Goal: Task Accomplishment & Management: Complete application form

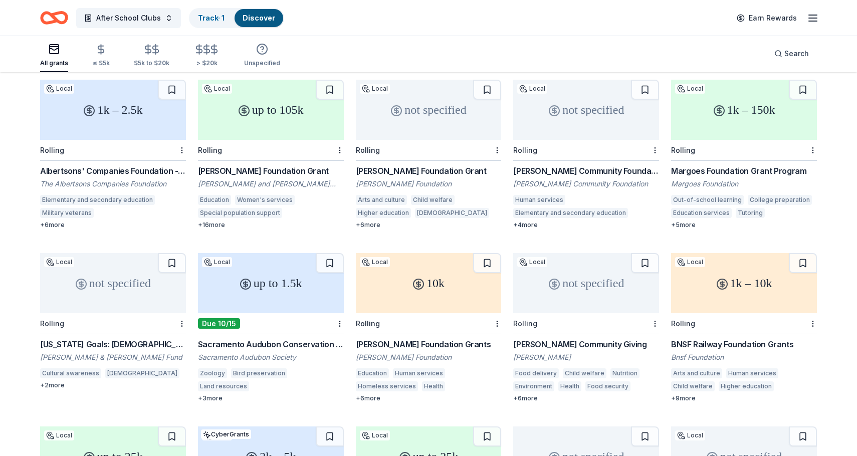
scroll to position [273, 0]
click at [590, 165] on div "Margaret Beelard Community Foundation Grant" at bounding box center [586, 171] width 146 height 12
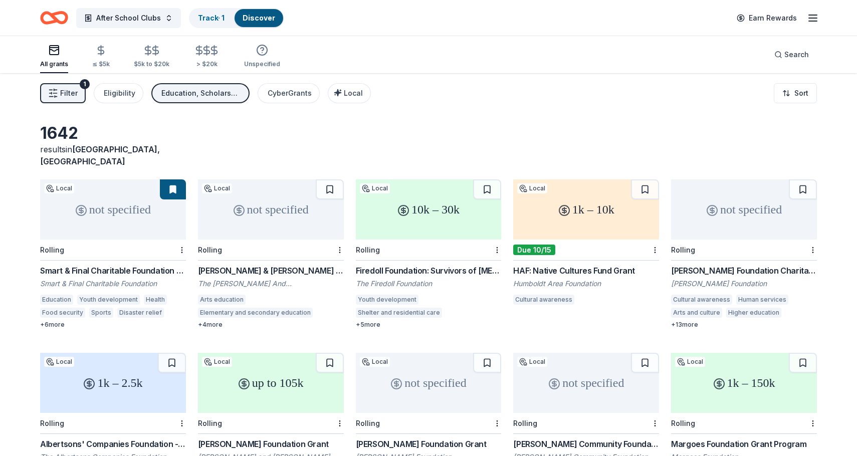
scroll to position [0, 0]
click at [57, 97] on icon "button" at bounding box center [53, 93] width 10 height 10
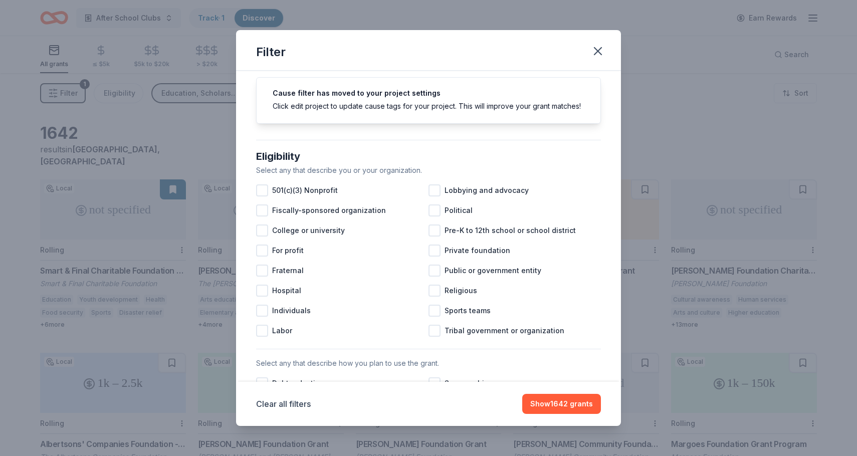
scroll to position [35, 0]
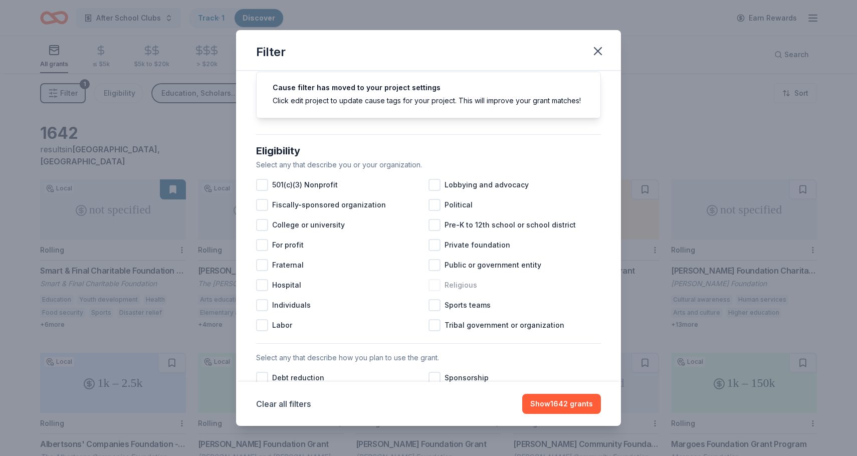
click at [436, 288] on div at bounding box center [434, 285] width 12 height 12
click at [266, 187] on div at bounding box center [262, 185] width 12 height 12
click at [436, 226] on div at bounding box center [434, 225] width 12 height 12
click at [559, 405] on button "Show 872 grants" at bounding box center [562, 404] width 75 height 20
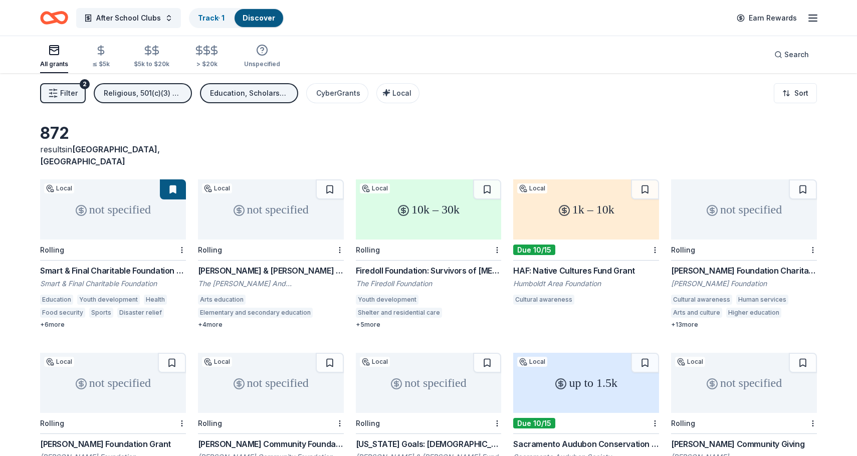
click at [812, 23] on icon "button" at bounding box center [813, 18] width 12 height 12
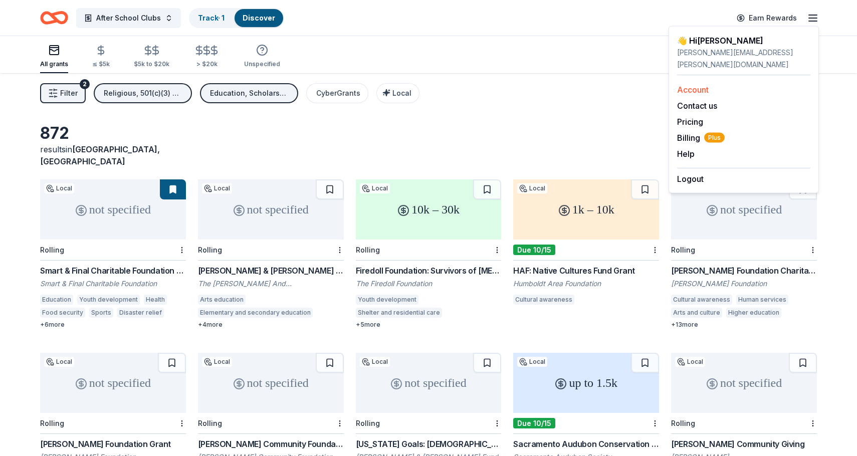
click at [693, 85] on link "Account" at bounding box center [693, 90] width 32 height 10
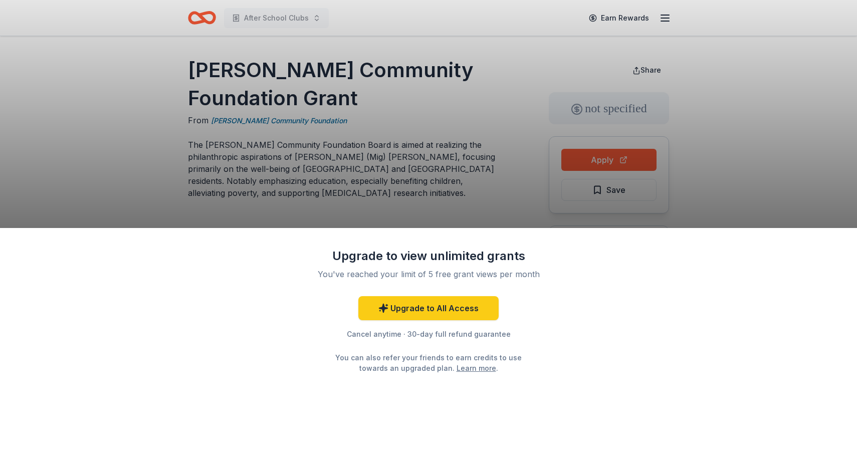
click at [430, 203] on div "Upgrade to view unlimited grants You've reached your limit of 5 free grant view…" at bounding box center [428, 228] width 857 height 456
click at [595, 162] on div "Upgrade to view unlimited grants You've reached your limit of 5 free grant view…" at bounding box center [428, 228] width 857 height 456
click at [393, 115] on div "Upgrade to view unlimited grants You've reached your limit of 5 free grant view…" at bounding box center [428, 228] width 857 height 456
click at [420, 310] on link "Upgrade to All Access" at bounding box center [428, 308] width 140 height 24
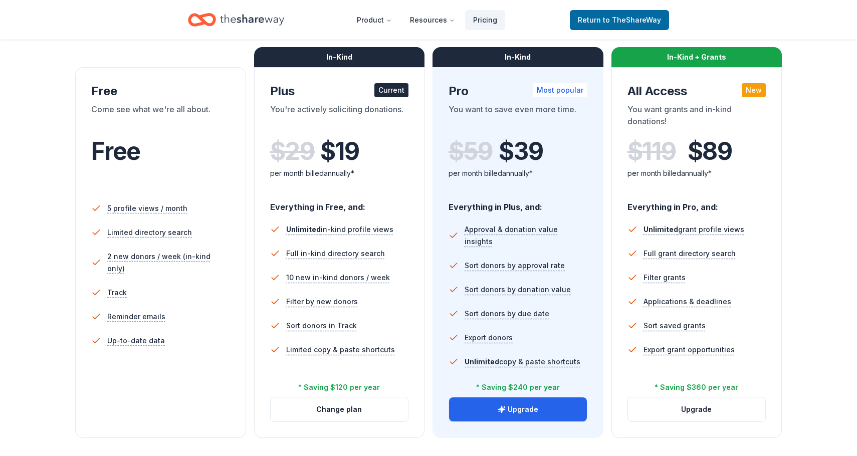
scroll to position [151, 0]
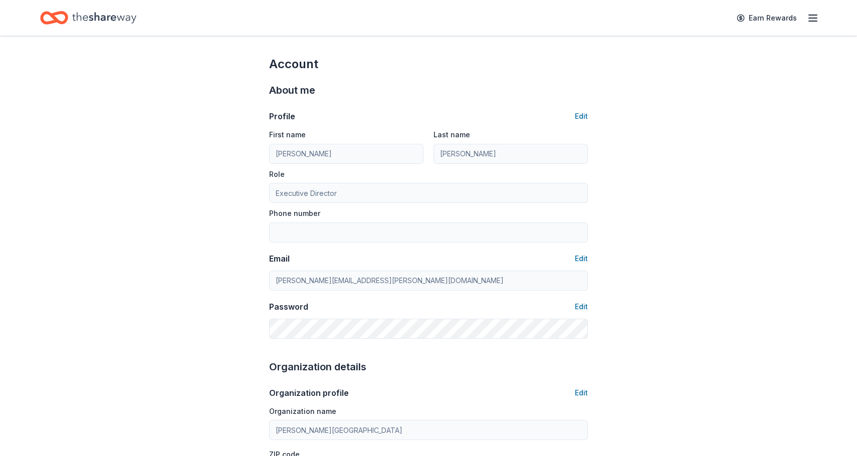
click at [816, 19] on icon "button" at bounding box center [813, 18] width 12 height 12
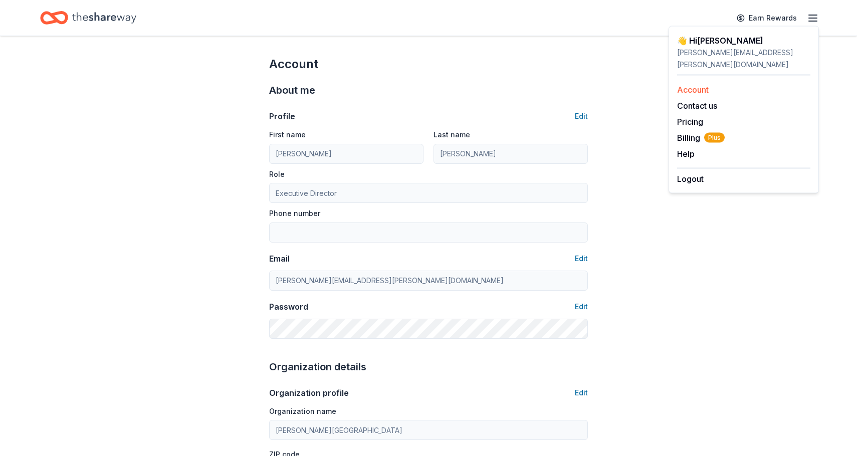
click at [697, 85] on link "Account" at bounding box center [693, 90] width 32 height 10
click at [691, 85] on link "Account" at bounding box center [693, 90] width 32 height 10
click at [117, 22] on icon "Home" at bounding box center [104, 18] width 64 height 21
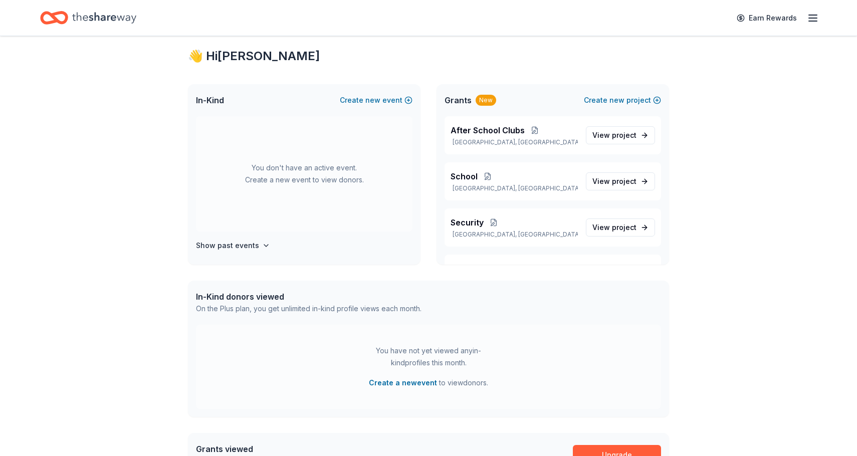
scroll to position [21, 0]
click at [374, 98] on span "new" at bounding box center [372, 100] width 15 height 12
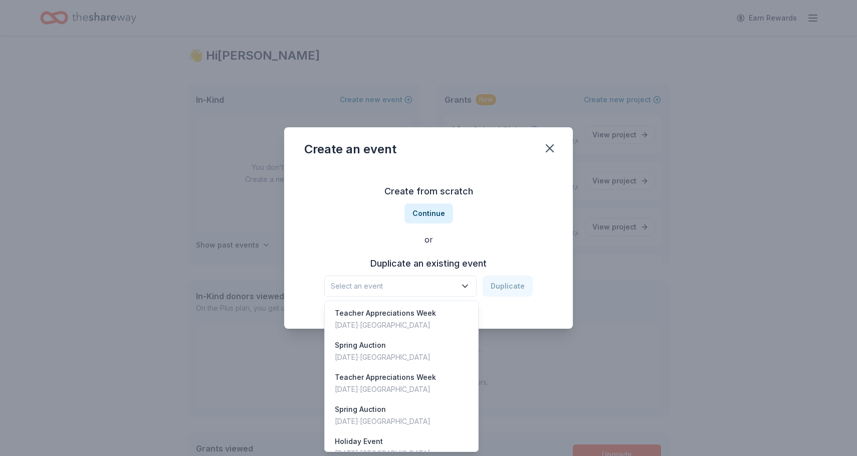
click at [467, 287] on icon "button" at bounding box center [464, 286] width 5 height 3
click at [429, 212] on div "Create from scratch Continue or Duplicate an existing event Select an event Dup…" at bounding box center [428, 239] width 248 height 145
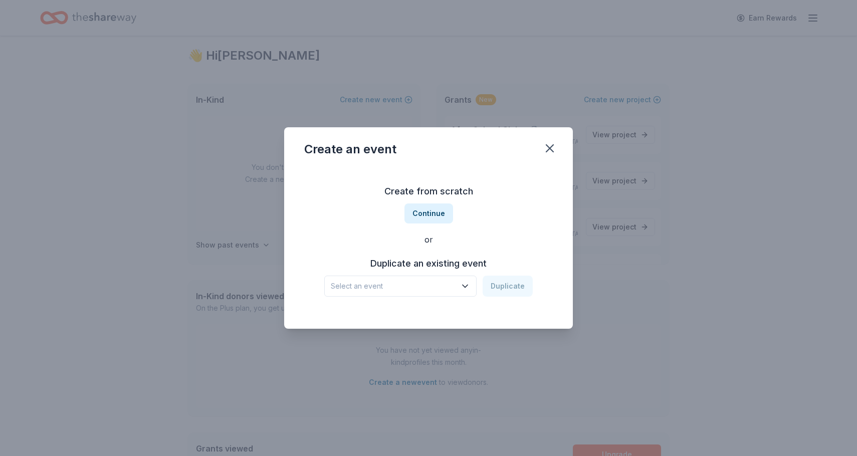
click at [429, 212] on button "Continue" at bounding box center [428, 213] width 49 height 20
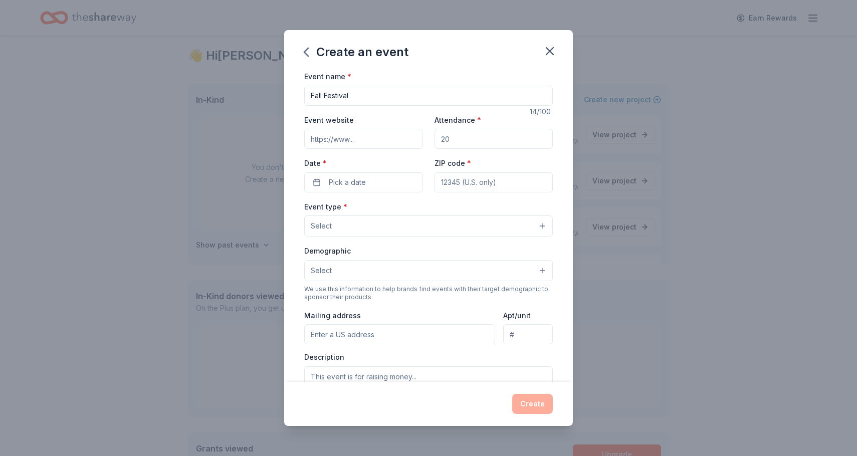
type input "Fall Festival"
drag, startPoint x: 461, startPoint y: 139, endPoint x: 452, endPoint y: 137, distance: 8.7
click at [452, 137] on input "Attendance *" at bounding box center [493, 139] width 118 height 20
type input "200"
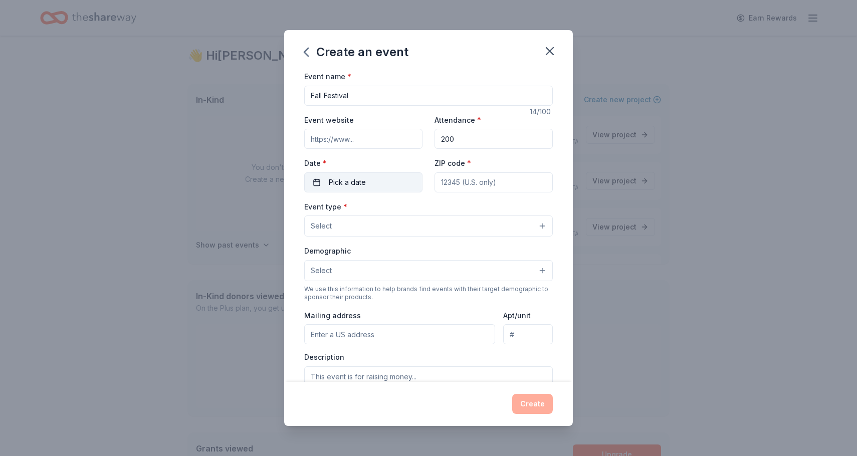
click at [362, 179] on span "Pick a date" at bounding box center [347, 182] width 37 height 12
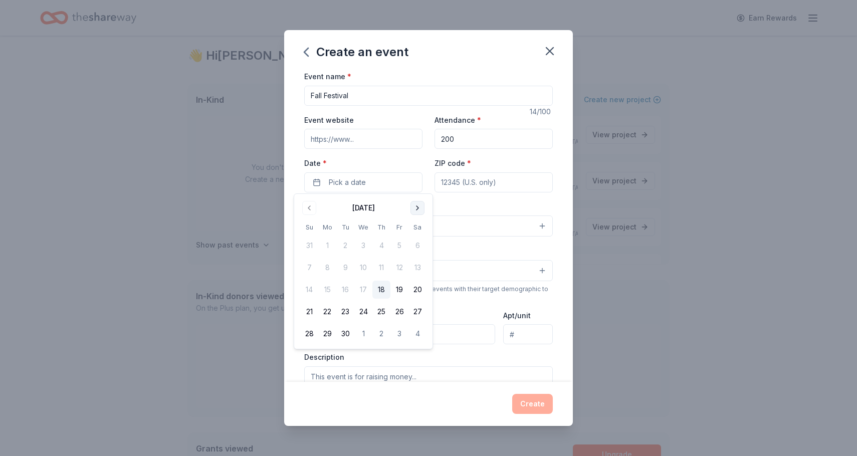
click at [416, 208] on button "Go to next month" at bounding box center [417, 208] width 14 height 14
click at [400, 313] on button "24" at bounding box center [399, 312] width 18 height 18
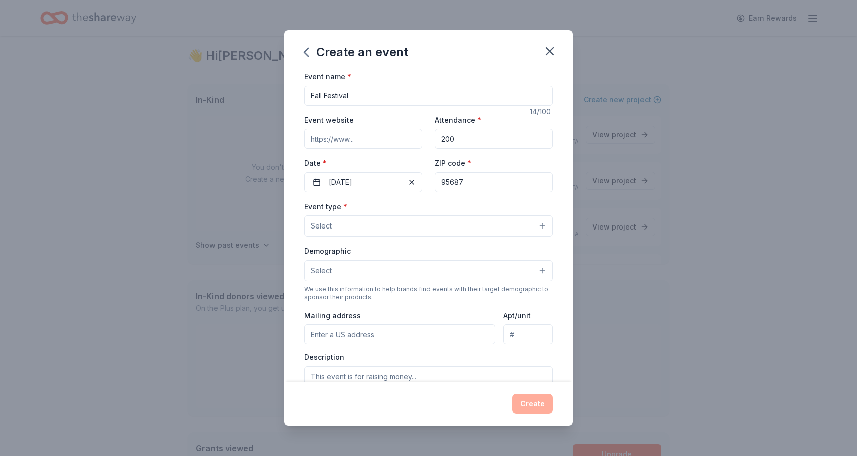
type input "95687"
click at [354, 226] on button "Select" at bounding box center [428, 225] width 248 height 21
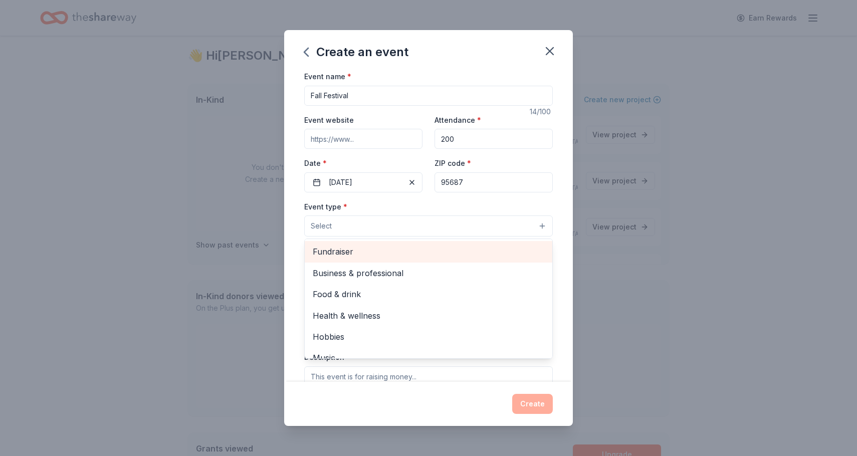
click at [343, 255] on span "Fundraiser" at bounding box center [428, 251] width 231 height 13
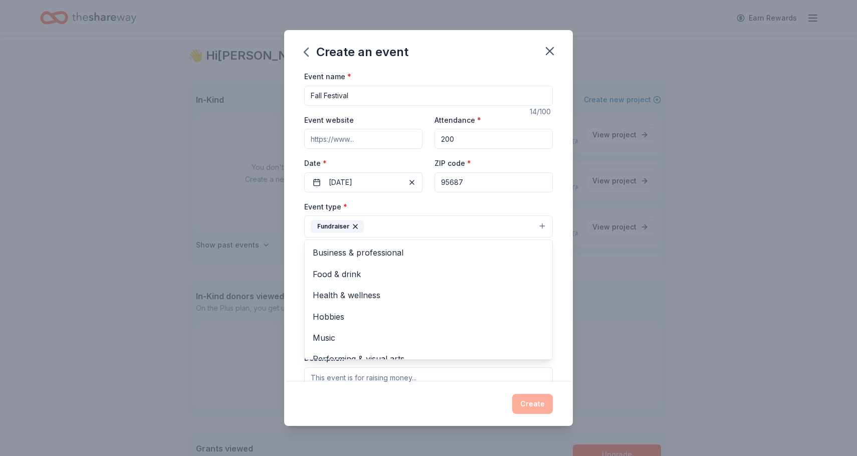
click at [563, 285] on div "Event name * Fall Festival 14 /100 Event website Attendance * 200 Date * 10/24/…" at bounding box center [428, 226] width 289 height 312
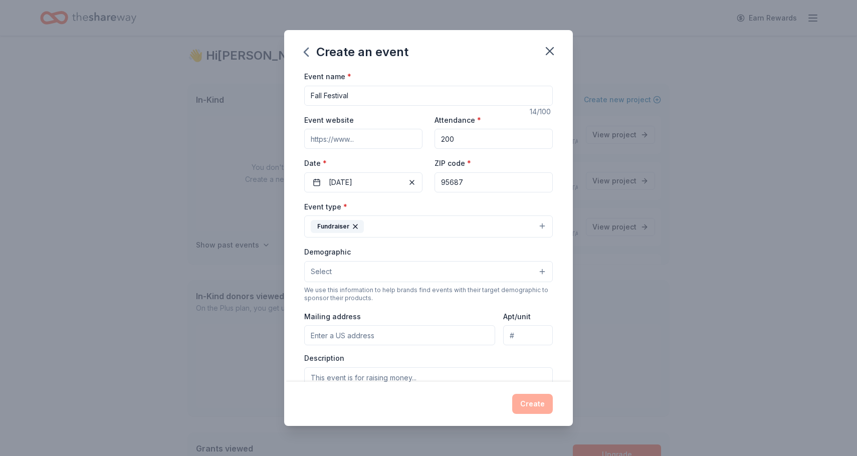
click at [383, 272] on button "Select" at bounding box center [428, 271] width 248 height 21
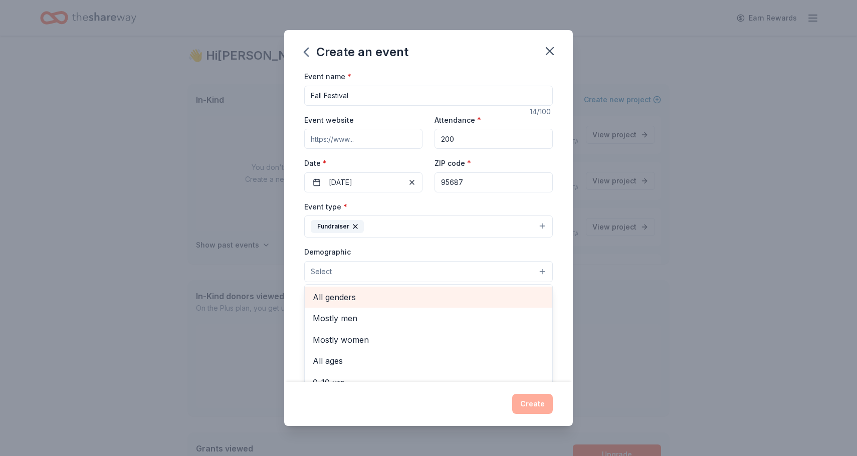
click at [350, 297] on span "All genders" at bounding box center [428, 297] width 231 height 13
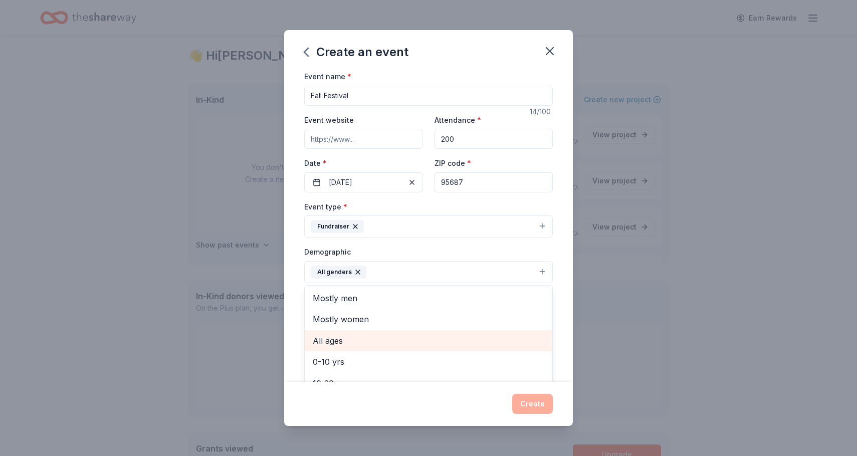
click at [339, 346] on div "All ages" at bounding box center [428, 340] width 247 height 21
click at [561, 300] on div "Event name * Fall Festival 14 /100 Event website Attendance * 200 Date * 10/24/…" at bounding box center [428, 226] width 289 height 312
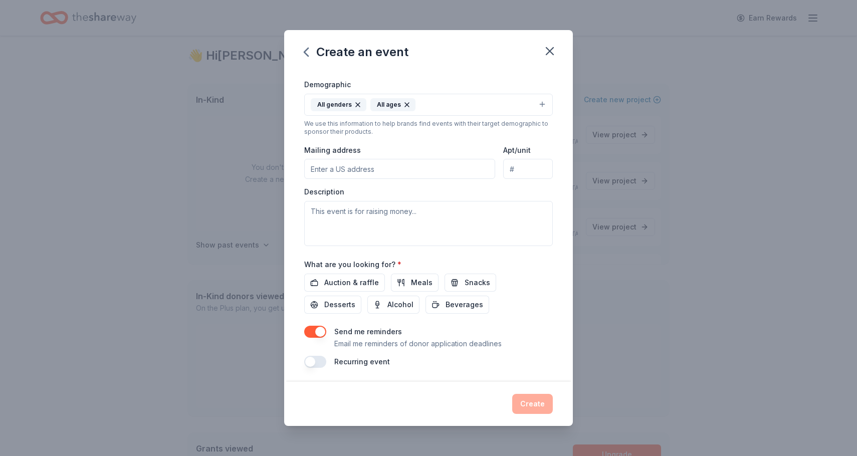
scroll to position [167, 0]
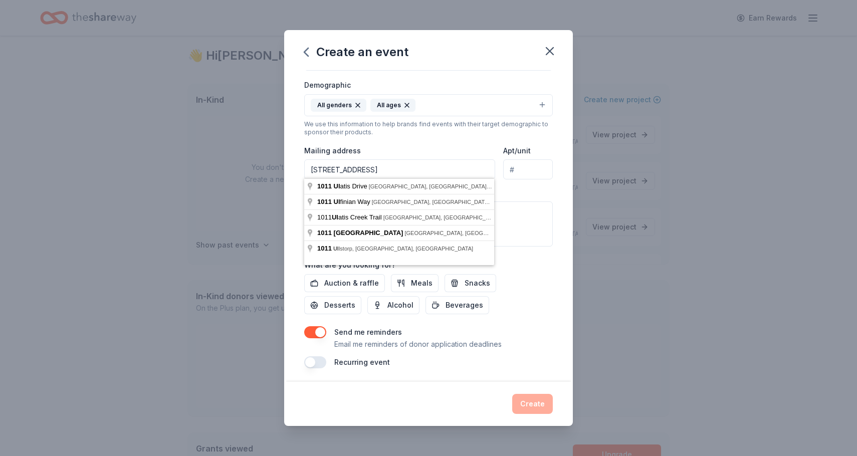
type input "1011 Ulatis Drive, Vacaville, CA, 95687"
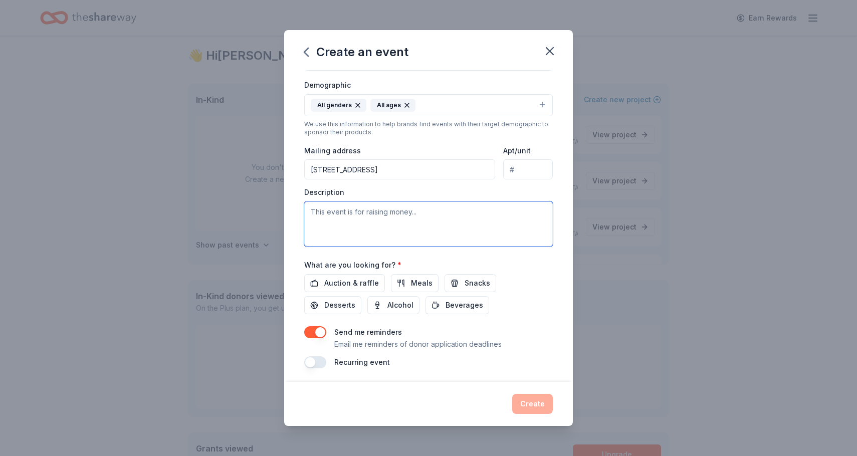
click at [388, 217] on textarea at bounding box center [428, 223] width 248 height 45
paste textarea "Bethany Schools is seeking in-kind donations for our Fall Festival raffle baske…"
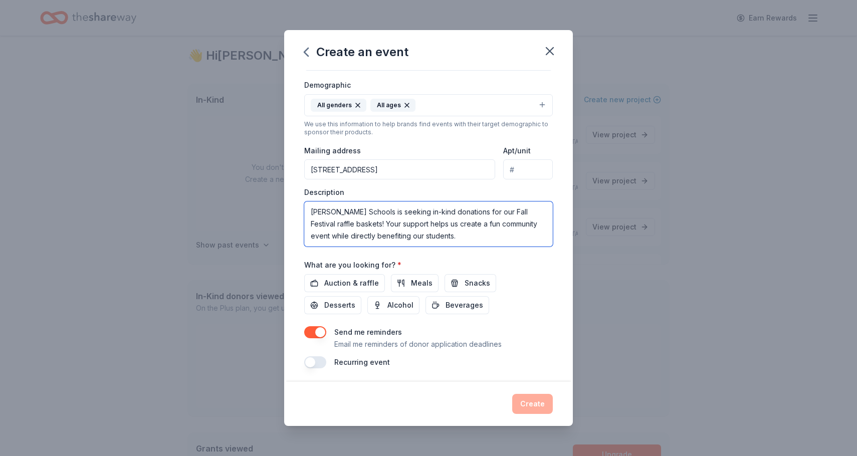
click at [460, 211] on textarea "Bethany Schools is seeking in-kind donations for our Fall Festival raffle baske…" at bounding box center [428, 223] width 248 height 45
type textarea "[PERSON_NAME] Schools is seeking in-kind donations and raising money for our Fa…"
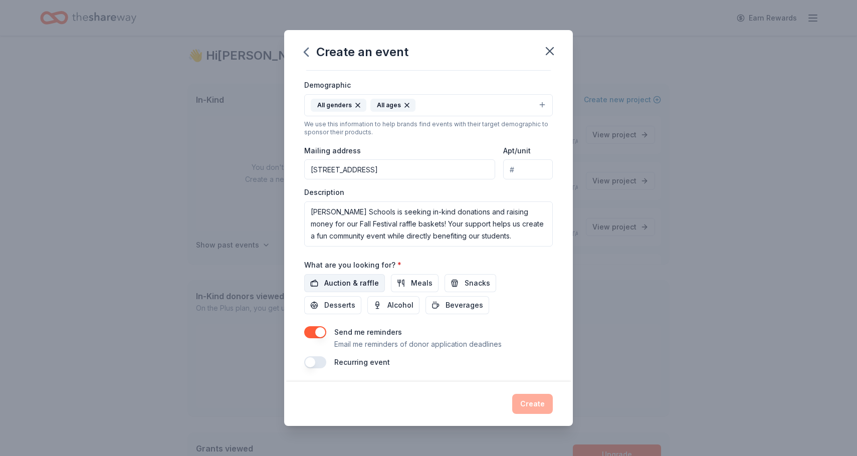
click at [350, 280] on span "Auction & raffle" at bounding box center [351, 283] width 55 height 12
click at [539, 403] on button "Create" at bounding box center [532, 404] width 41 height 20
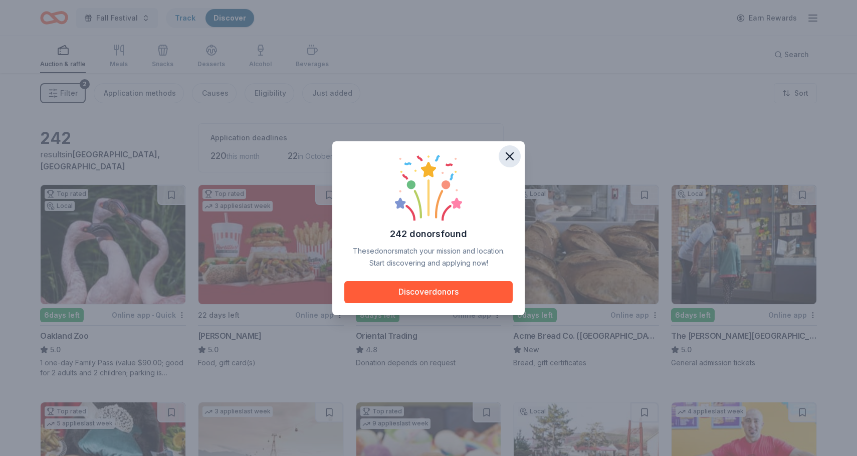
click at [508, 155] on icon "button" at bounding box center [509, 156] width 7 height 7
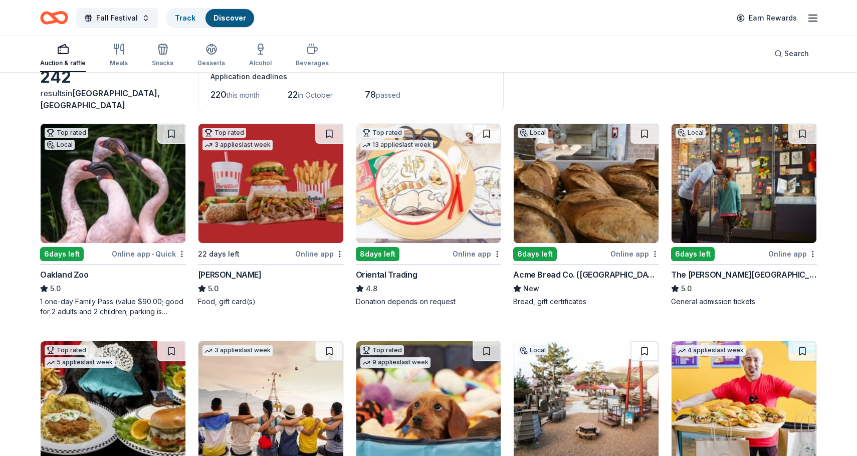
scroll to position [67, 0]
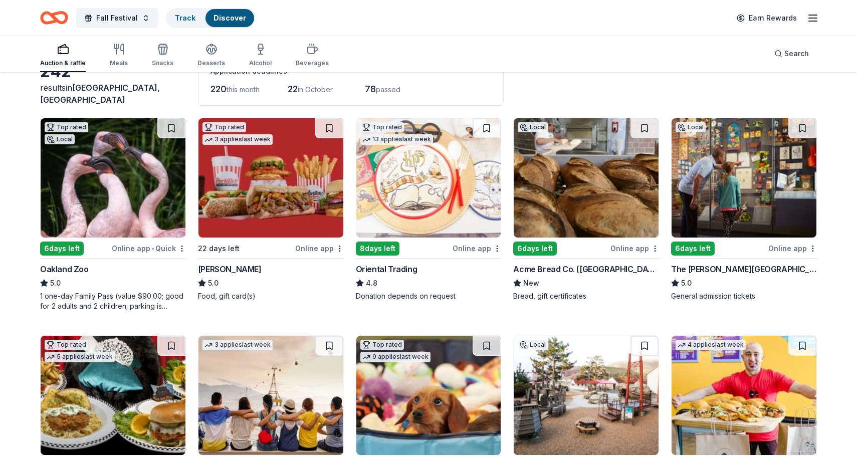
click at [119, 218] on img at bounding box center [113, 177] width 145 height 119
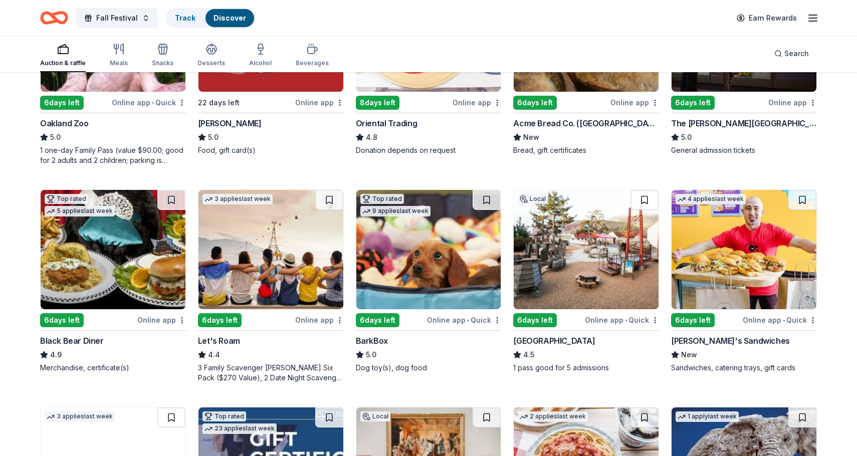
scroll to position [213, 0]
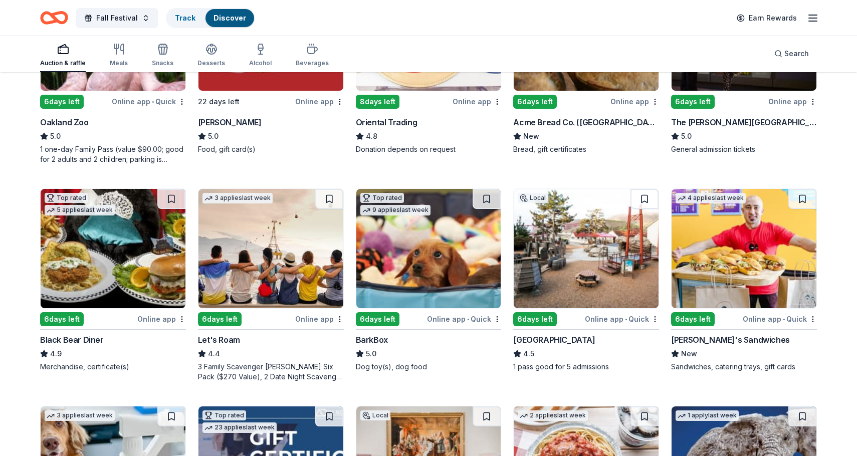
click at [120, 272] on img at bounding box center [113, 248] width 145 height 119
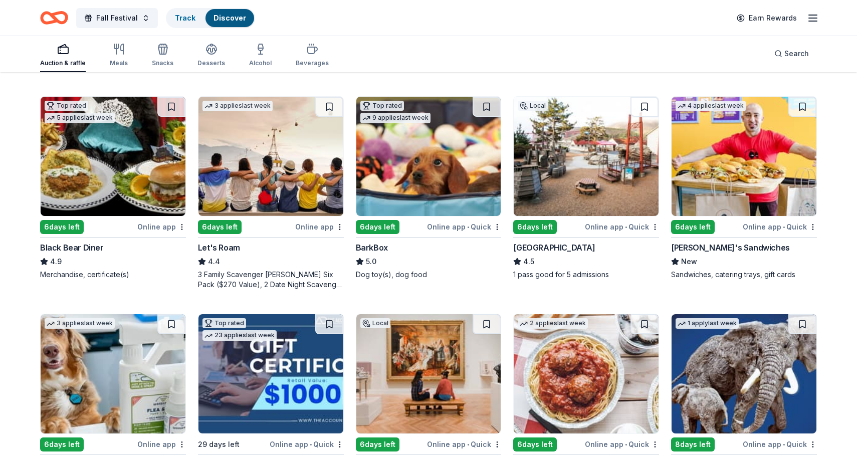
scroll to position [307, 0]
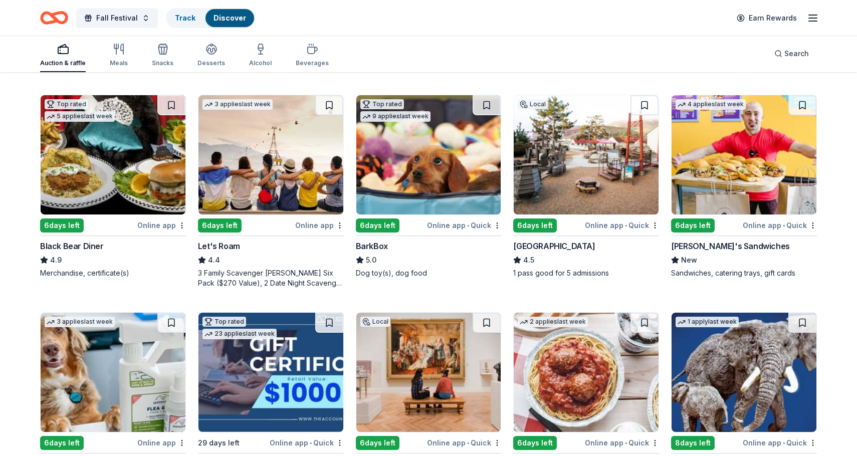
click at [778, 222] on div "Online app • Quick" at bounding box center [779, 225] width 74 height 13
click at [586, 178] on img at bounding box center [585, 154] width 145 height 119
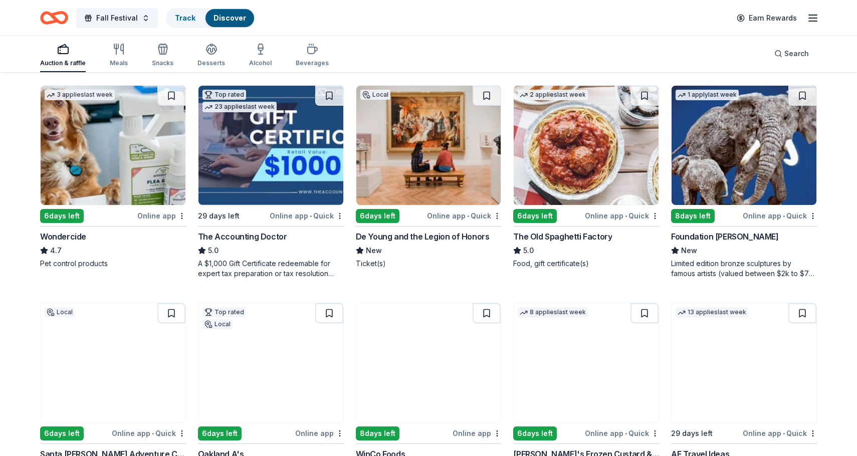
scroll to position [544, 0]
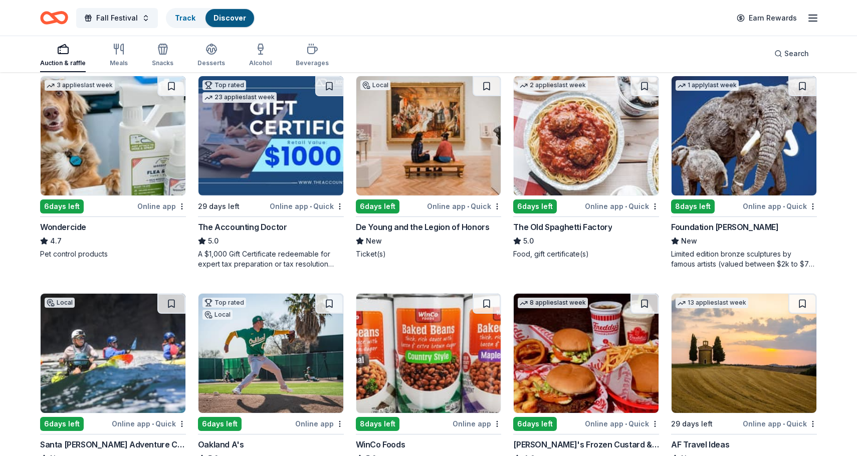
click at [465, 356] on img at bounding box center [428, 353] width 145 height 119
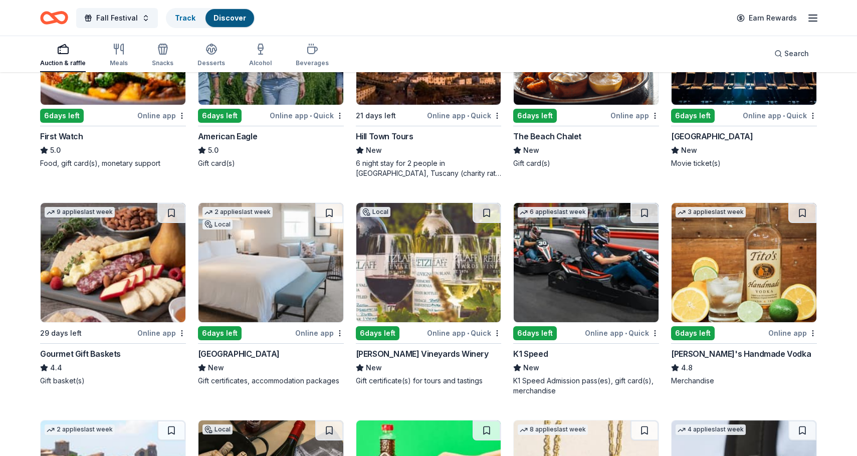
scroll to position [1303, 0]
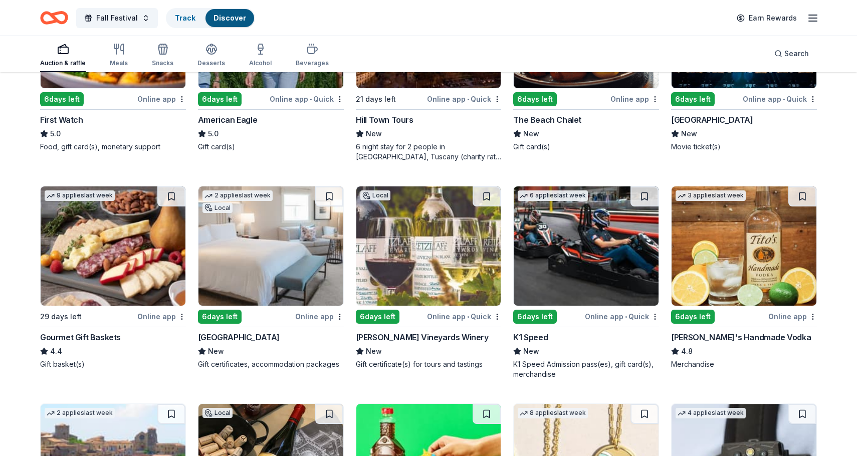
click at [771, 240] on img at bounding box center [743, 245] width 145 height 119
click at [591, 292] on img at bounding box center [585, 245] width 145 height 119
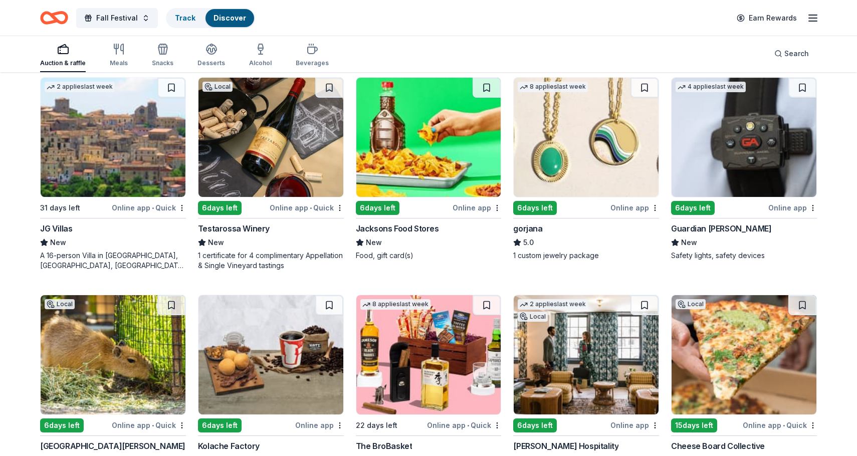
scroll to position [1618, 0]
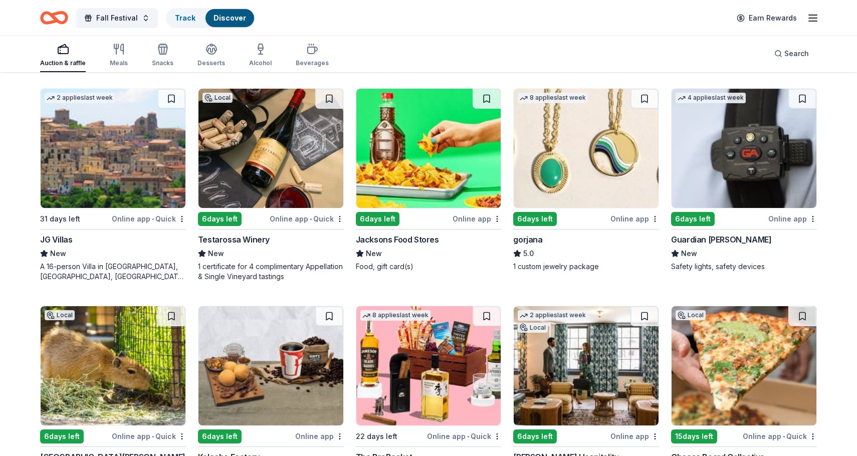
click at [596, 178] on img at bounding box center [585, 148] width 145 height 119
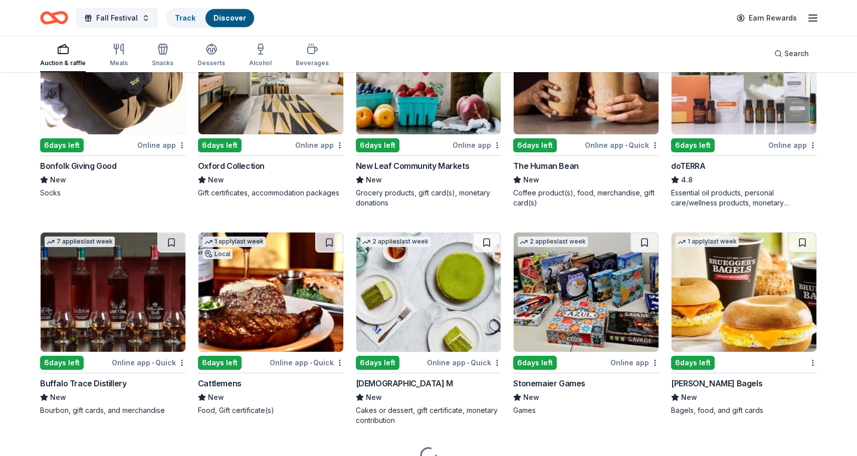
scroll to position [2341, 0]
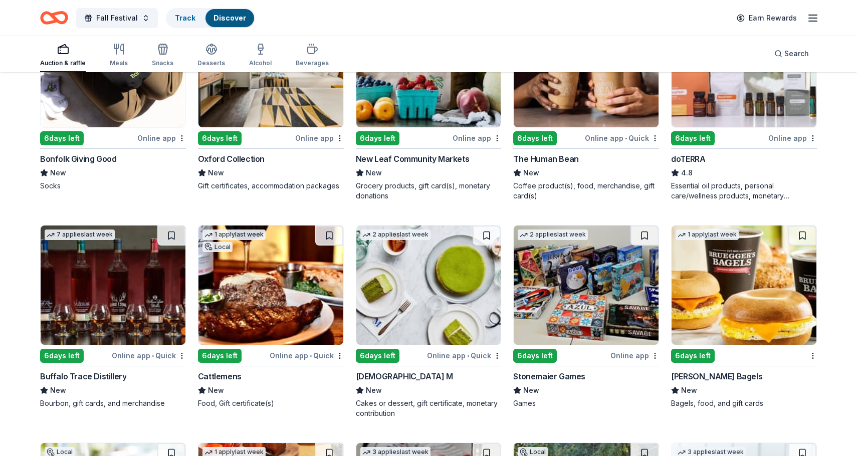
click at [285, 297] on img at bounding box center [270, 284] width 145 height 119
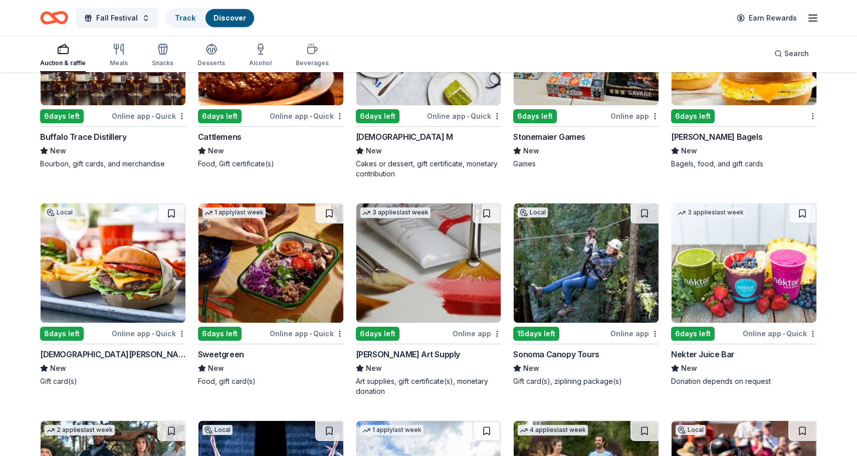
scroll to position [2586, 0]
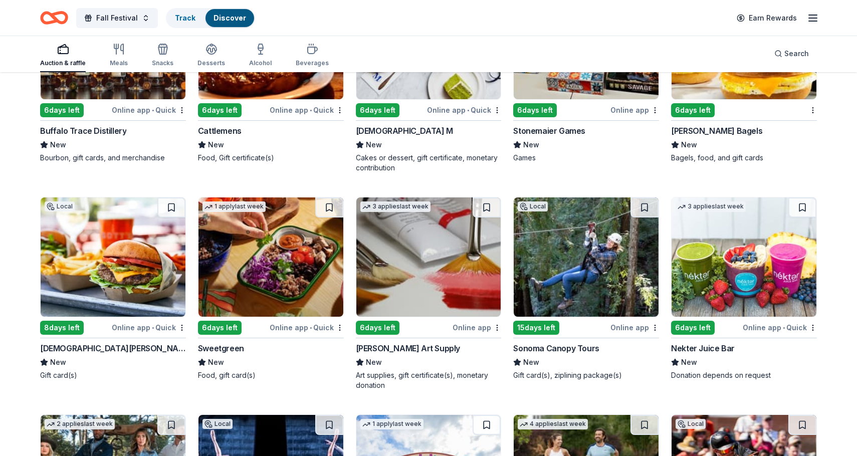
click at [133, 290] on img at bounding box center [113, 256] width 145 height 119
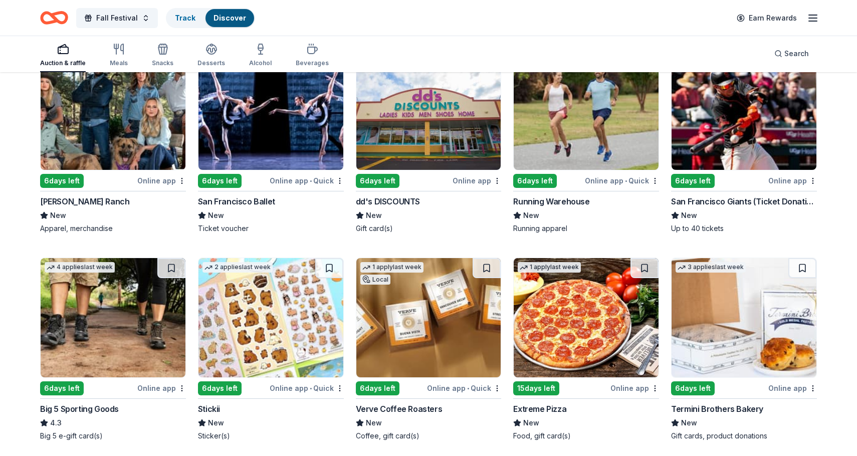
scroll to position [2910, 0]
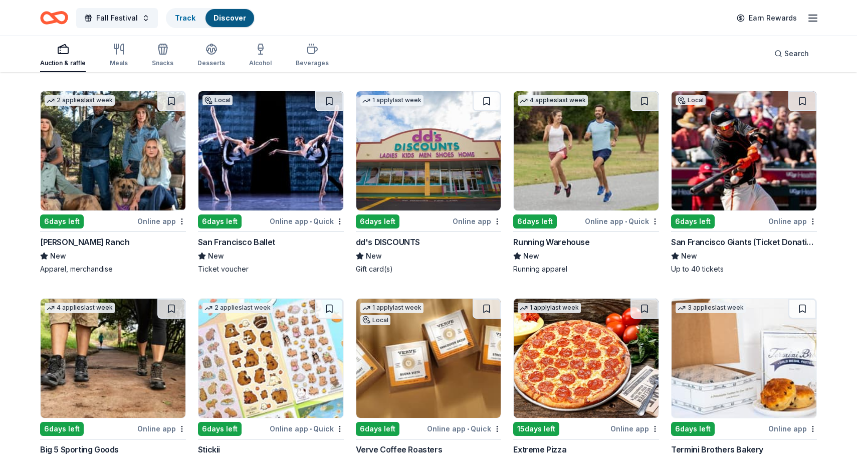
click at [731, 188] on img at bounding box center [743, 150] width 145 height 119
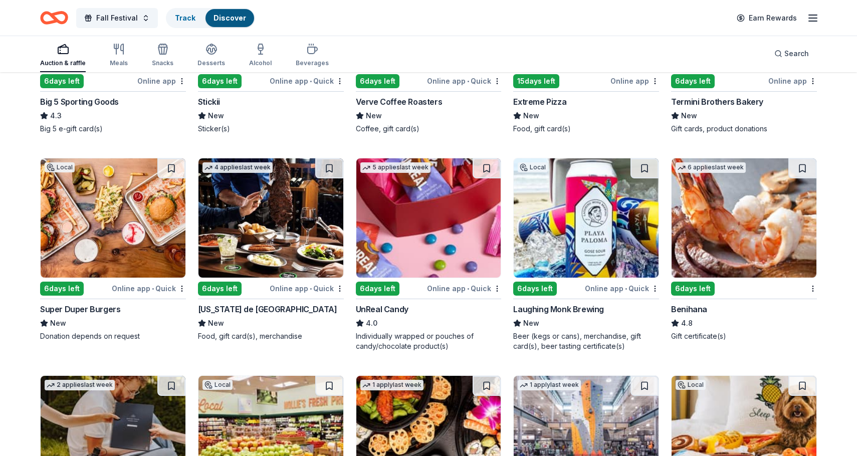
scroll to position [3275, 0]
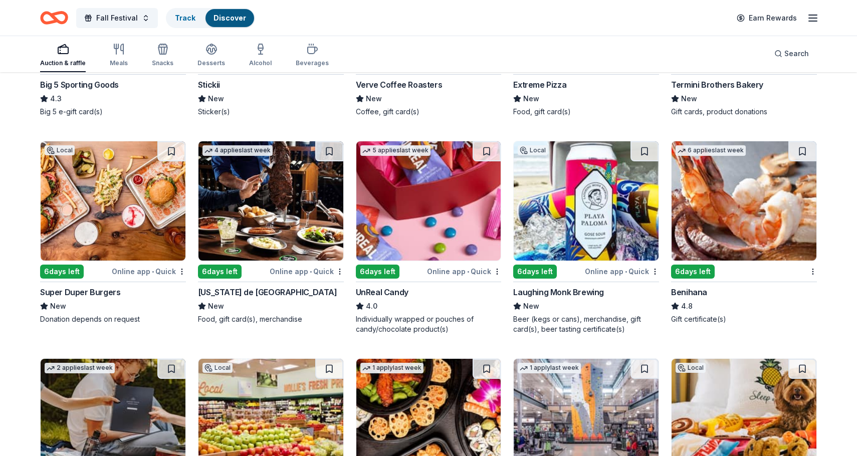
click at [748, 211] on img at bounding box center [743, 200] width 145 height 119
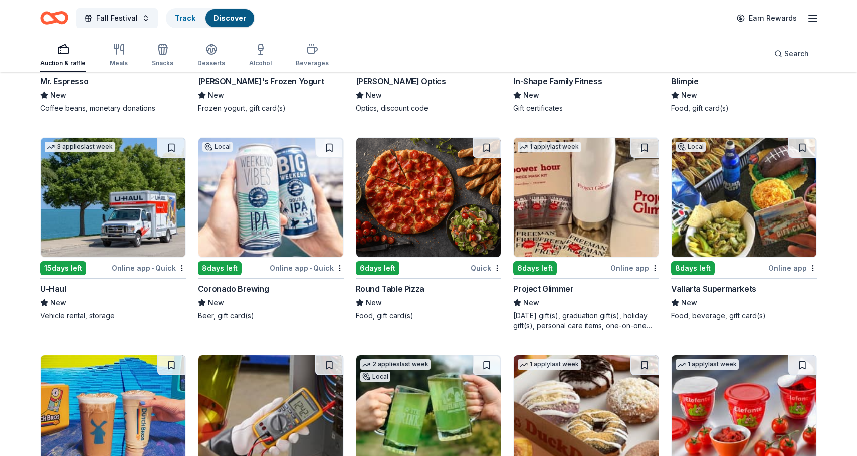
scroll to position [4133, 0]
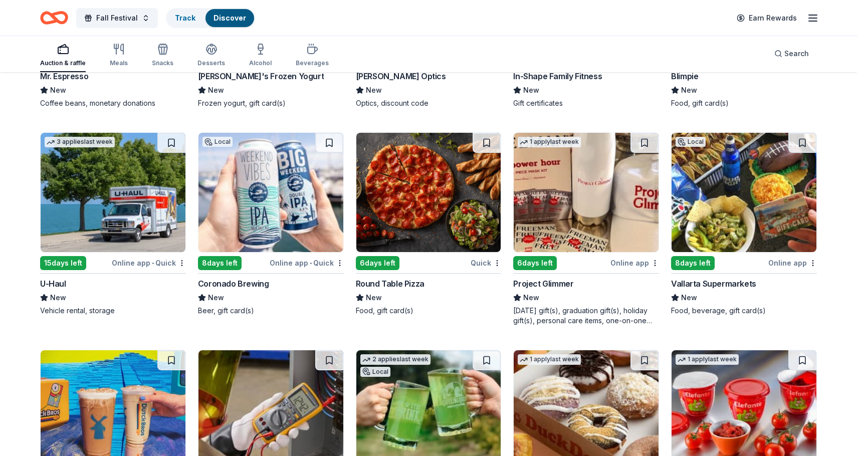
click at [435, 210] on img at bounding box center [428, 192] width 145 height 119
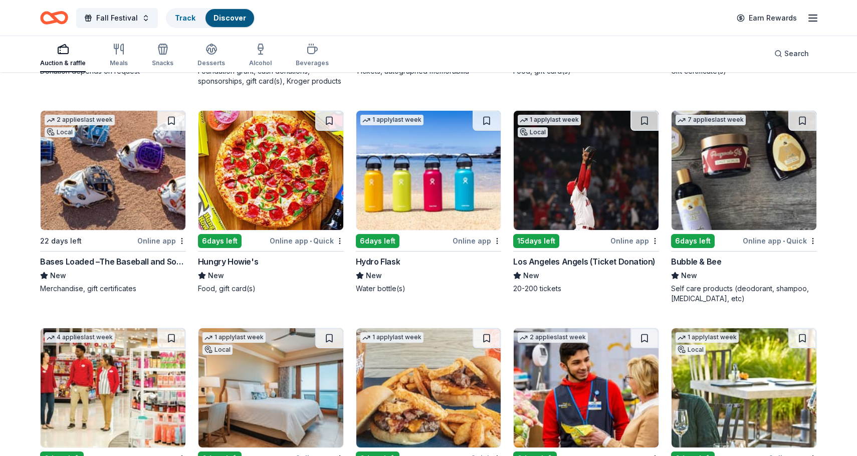
scroll to position [5242, 0]
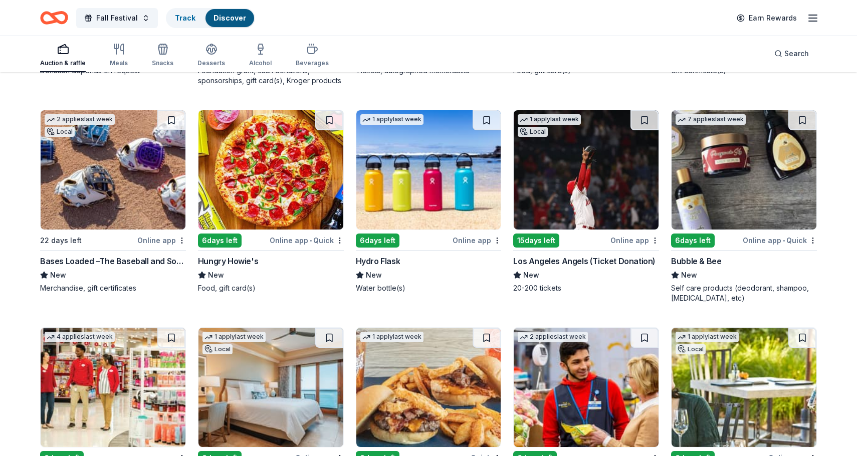
click at [463, 215] on img at bounding box center [428, 169] width 145 height 119
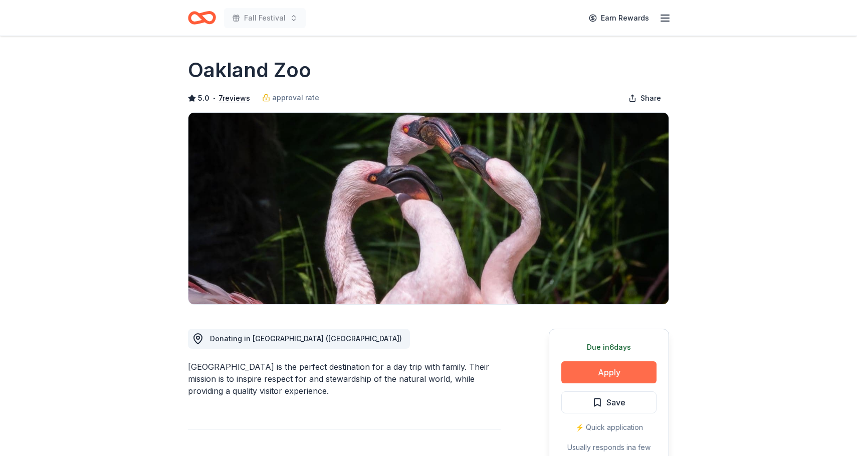
click at [629, 370] on button "Apply" at bounding box center [608, 372] width 95 height 22
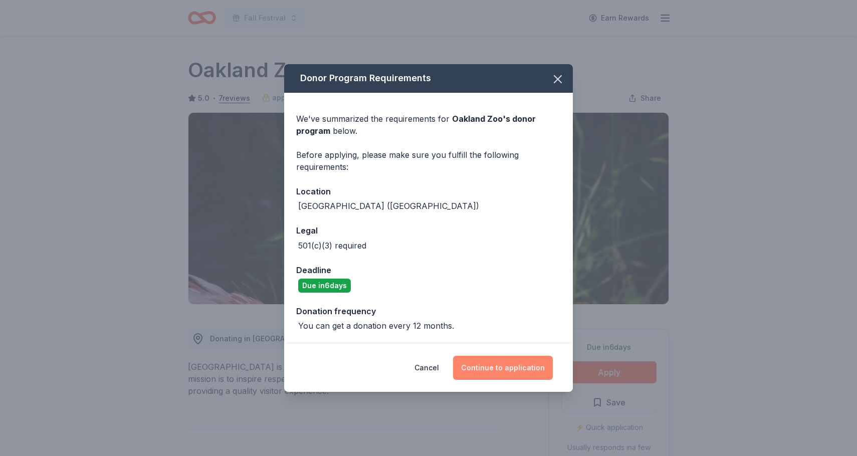
click at [489, 366] on button "Continue to application" at bounding box center [503, 368] width 100 height 24
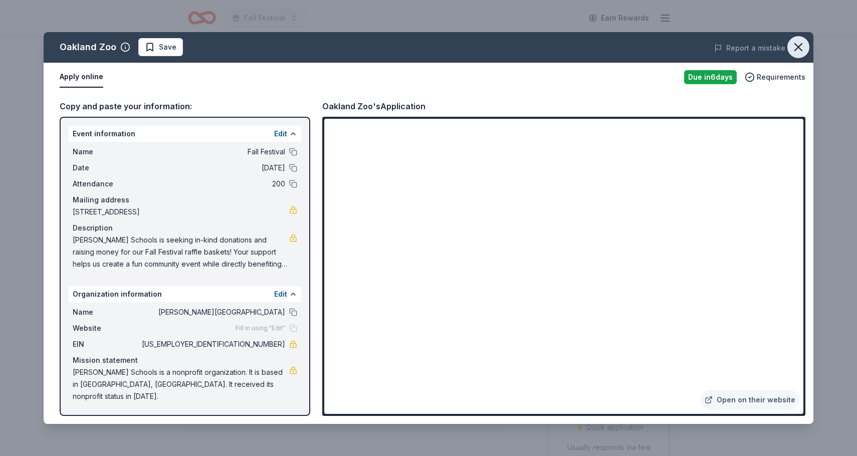
click at [798, 46] on icon "button" at bounding box center [798, 47] width 14 height 14
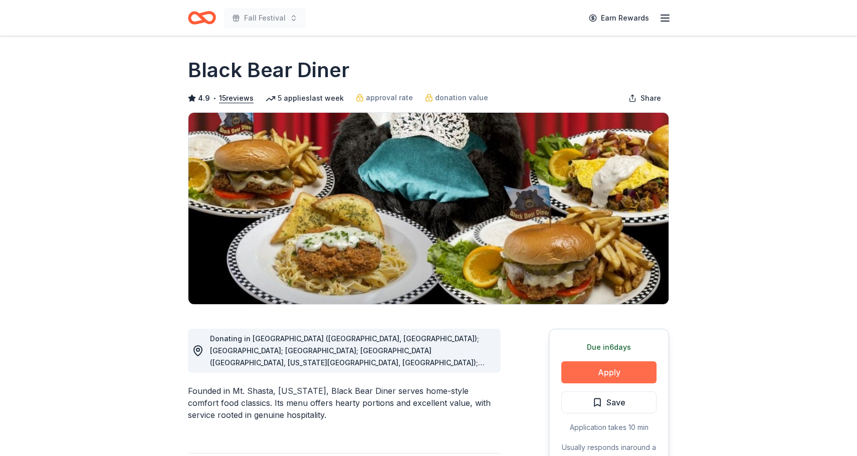
click at [594, 367] on button "Apply" at bounding box center [608, 372] width 95 height 22
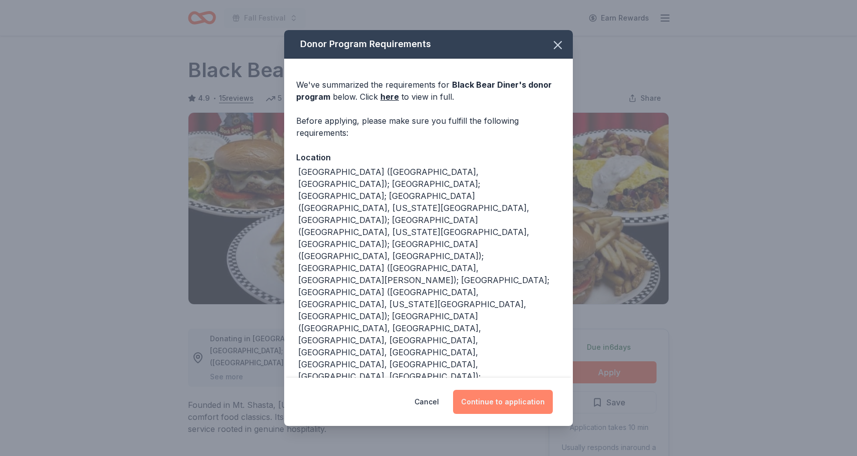
click at [508, 396] on button "Continue to application" at bounding box center [503, 402] width 100 height 24
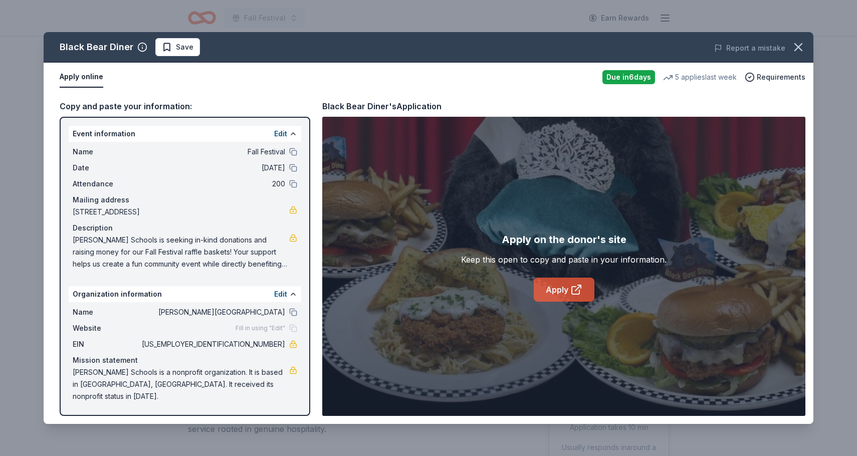
click at [576, 293] on icon at bounding box center [576, 290] width 12 height 12
click at [802, 46] on icon "button" at bounding box center [798, 47] width 14 height 14
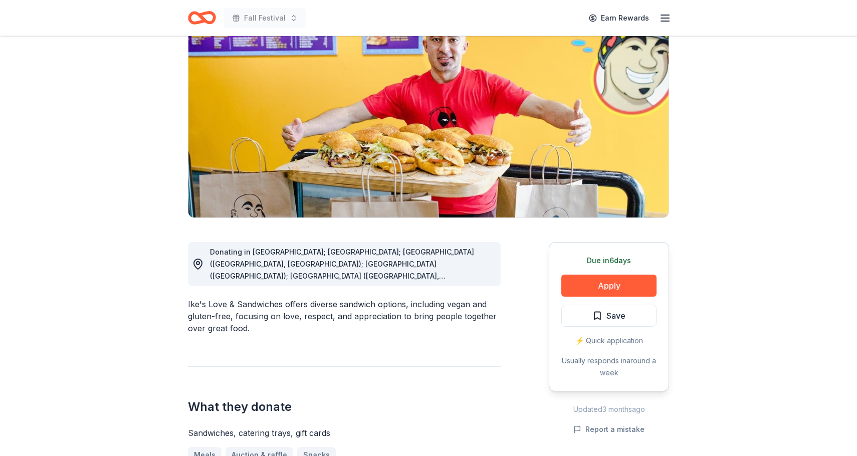
scroll to position [90, 0]
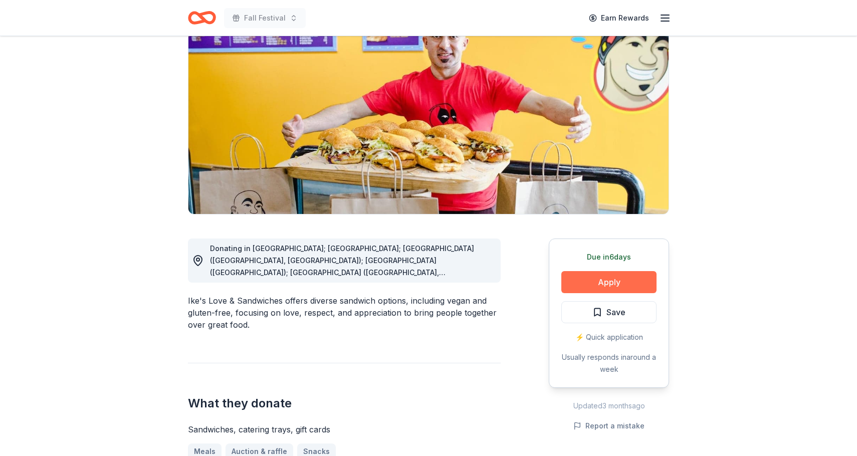
click at [613, 281] on button "Apply" at bounding box center [608, 282] width 95 height 22
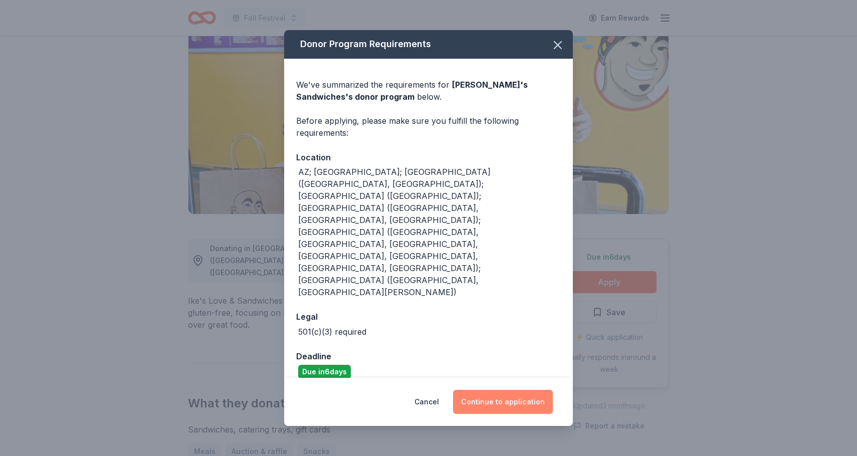
click at [506, 390] on button "Continue to application" at bounding box center [503, 402] width 100 height 24
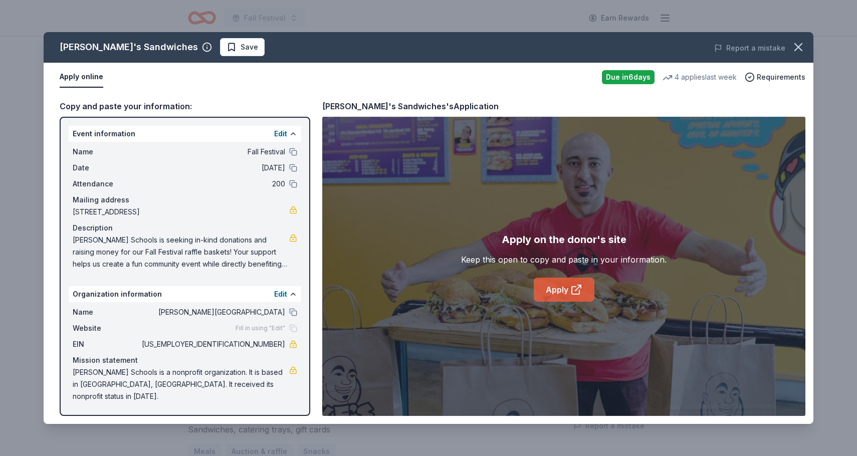
click at [563, 288] on link "Apply" at bounding box center [564, 290] width 61 height 24
click at [798, 48] on icon "button" at bounding box center [798, 47] width 14 height 14
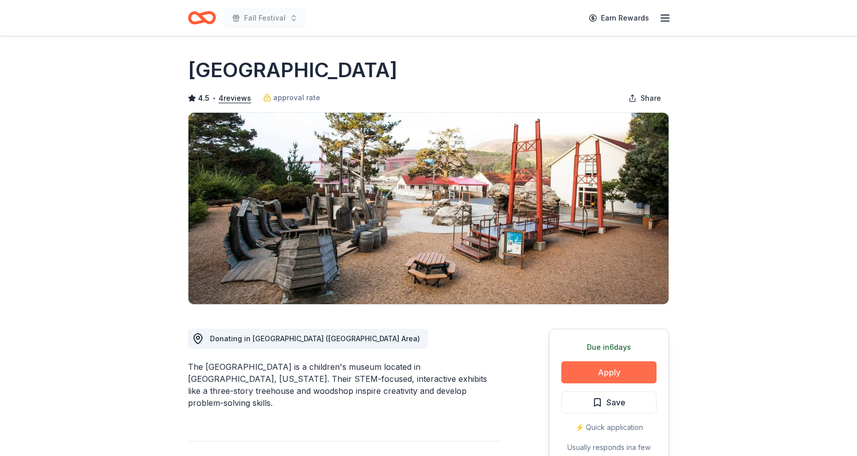
click at [599, 375] on button "Apply" at bounding box center [608, 372] width 95 height 22
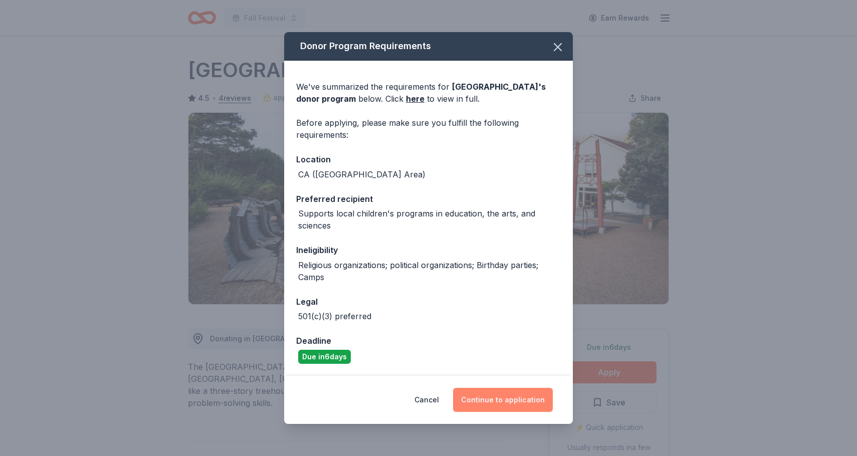
click at [512, 401] on button "Continue to application" at bounding box center [503, 400] width 100 height 24
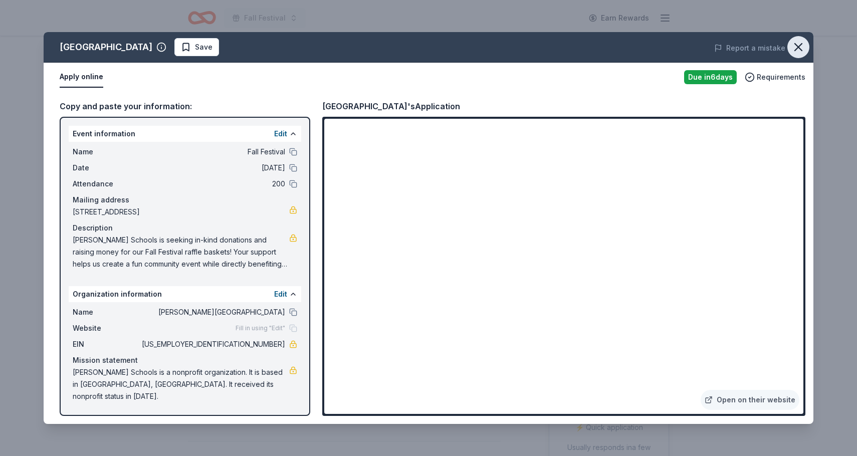
click at [795, 49] on icon "button" at bounding box center [798, 47] width 14 height 14
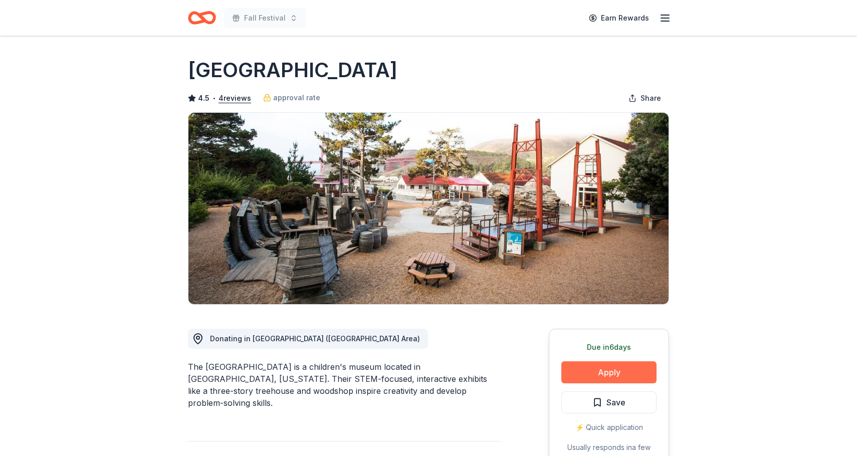
click at [630, 368] on button "Apply" at bounding box center [608, 372] width 95 height 22
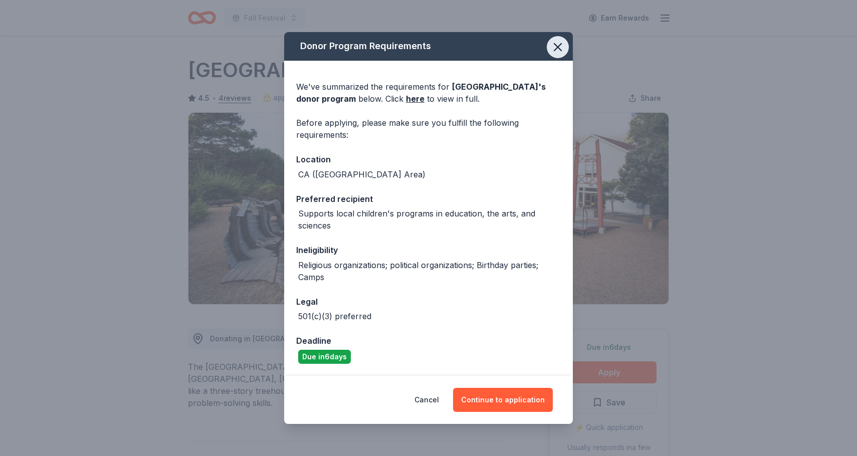
click at [558, 48] on icon "button" at bounding box center [557, 47] width 7 height 7
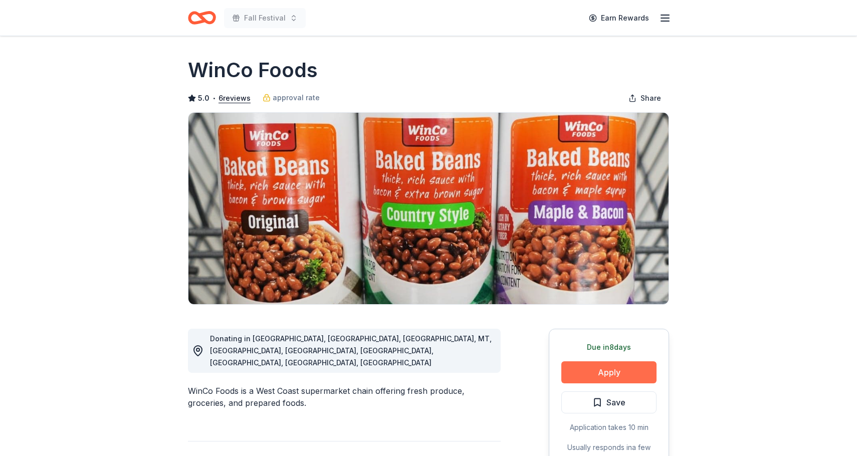
click at [586, 371] on button "Apply" at bounding box center [608, 372] width 95 height 22
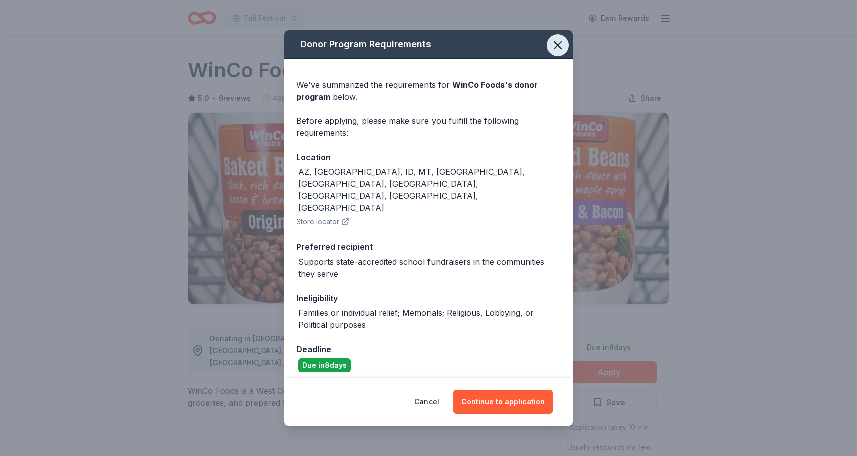
click at [557, 52] on icon "button" at bounding box center [558, 45] width 14 height 14
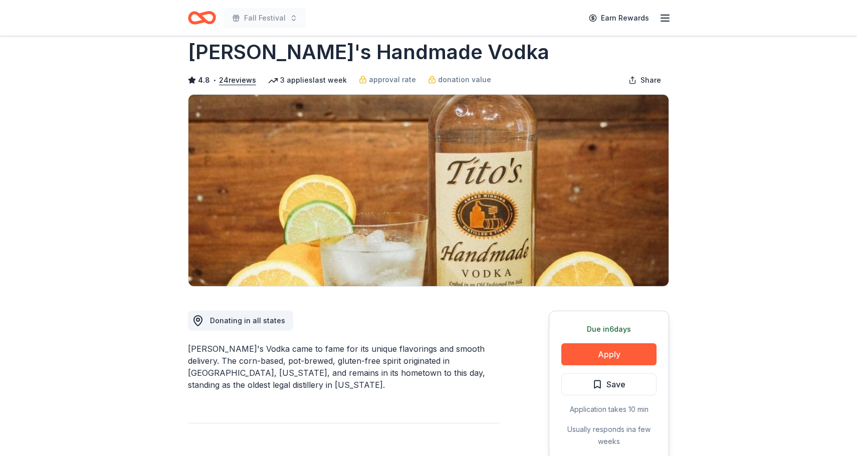
scroll to position [30, 0]
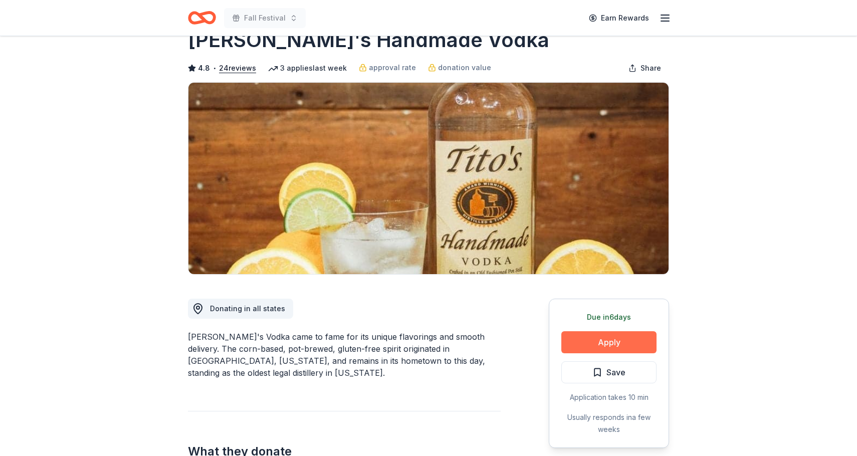
click at [616, 344] on button "Apply" at bounding box center [608, 342] width 95 height 22
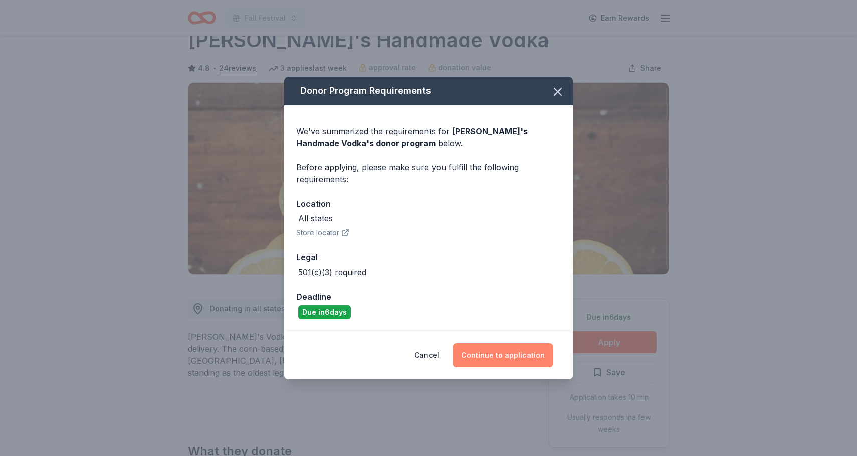
click at [507, 351] on button "Continue to application" at bounding box center [503, 355] width 100 height 24
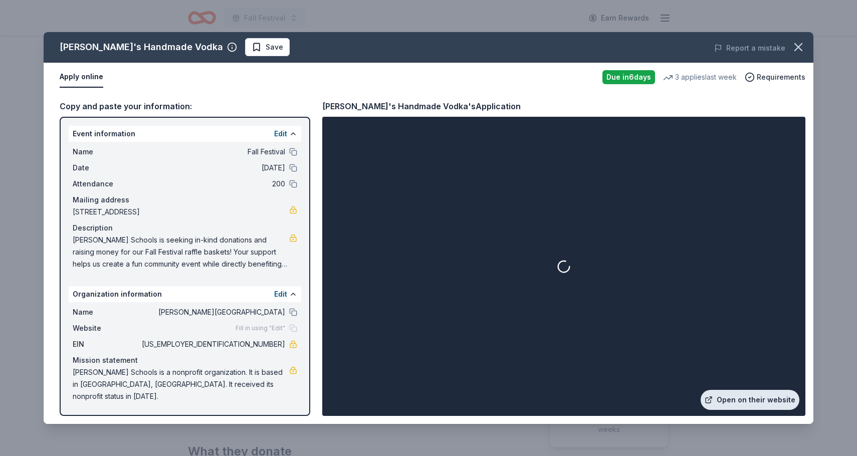
click at [745, 398] on link "Open on their website" at bounding box center [749, 400] width 99 height 20
click at [799, 46] on icon "button" at bounding box center [798, 47] width 14 height 14
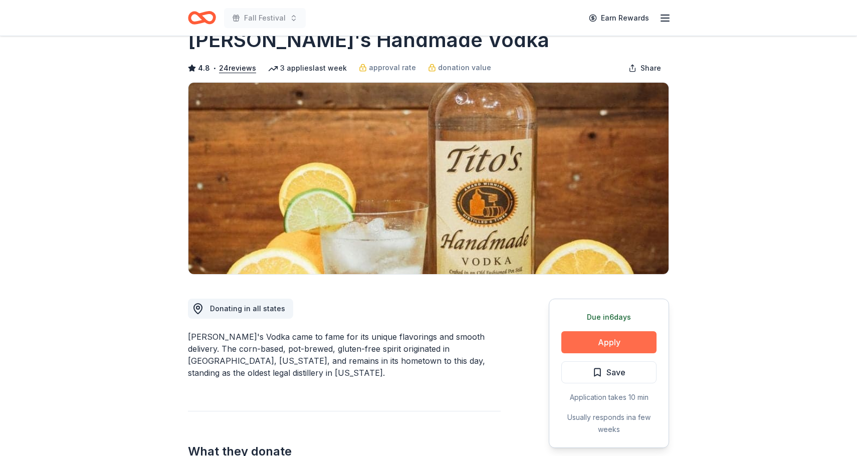
click at [601, 344] on button "Apply" at bounding box center [608, 342] width 95 height 22
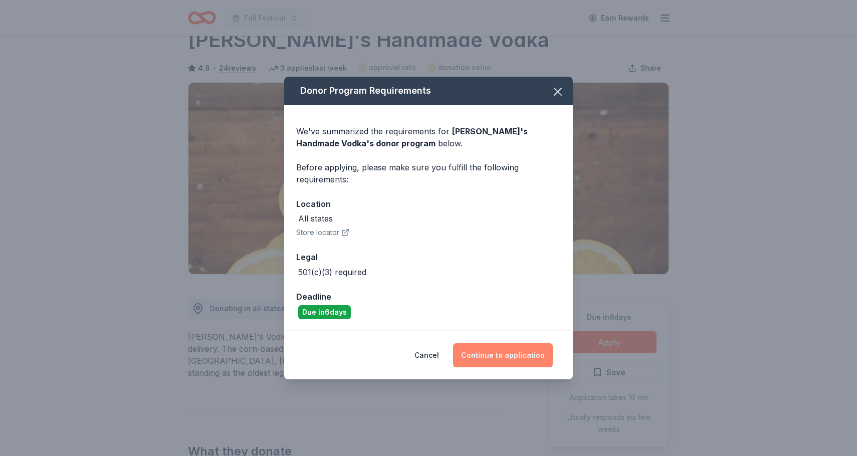
click at [496, 351] on button "Continue to application" at bounding box center [503, 355] width 100 height 24
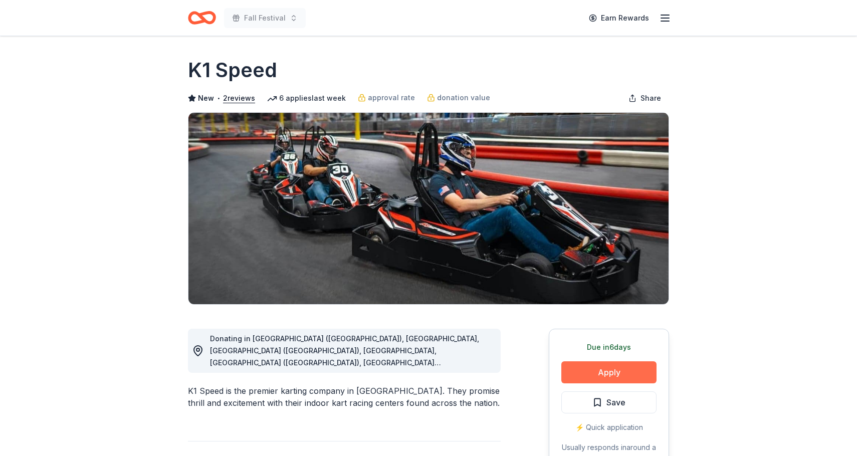
click at [611, 377] on button "Apply" at bounding box center [608, 372] width 95 height 22
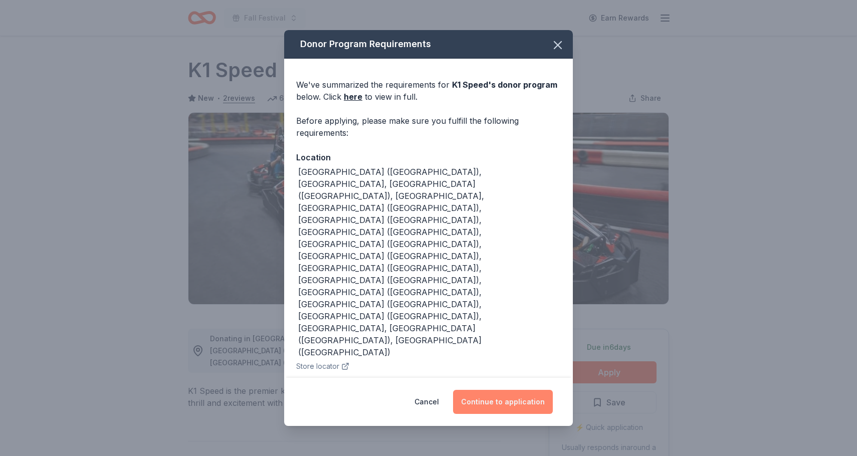
click at [522, 390] on button "Continue to application" at bounding box center [503, 402] width 100 height 24
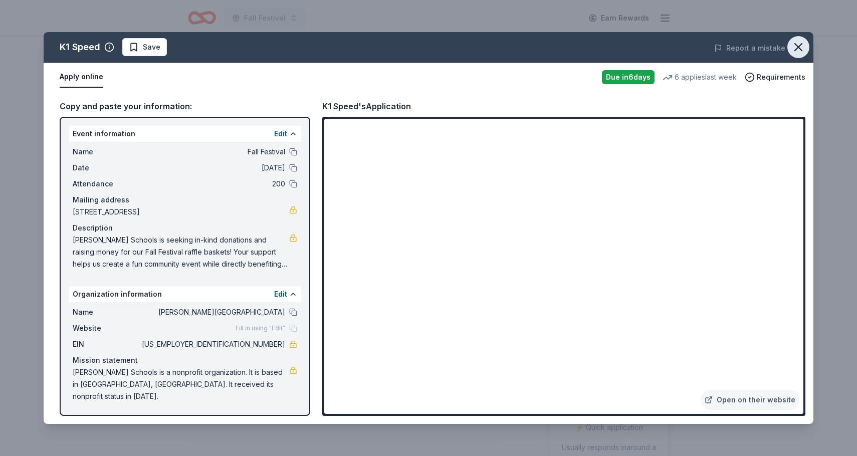
click at [799, 47] on icon "button" at bounding box center [798, 47] width 14 height 14
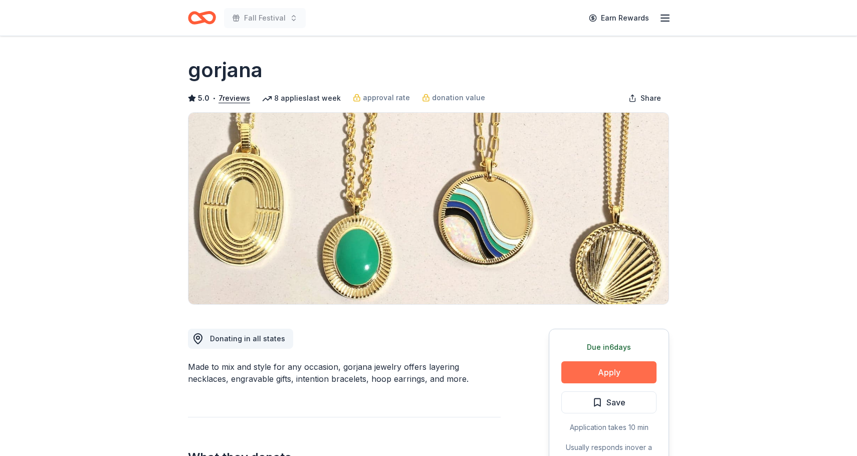
click at [606, 364] on button "Apply" at bounding box center [608, 372] width 95 height 22
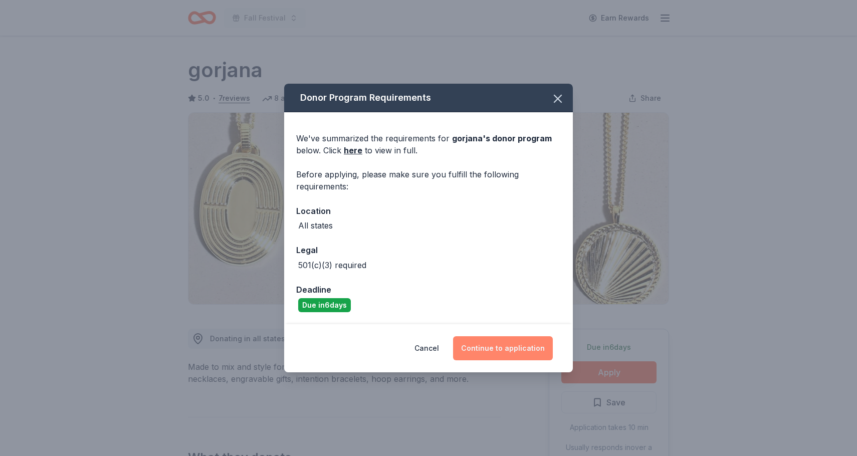
click at [490, 346] on button "Continue to application" at bounding box center [503, 348] width 100 height 24
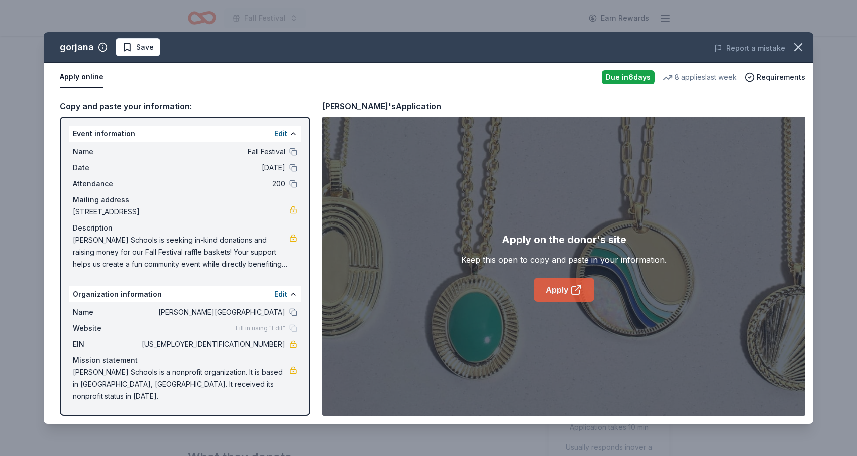
click at [553, 290] on link "Apply" at bounding box center [564, 290] width 61 height 24
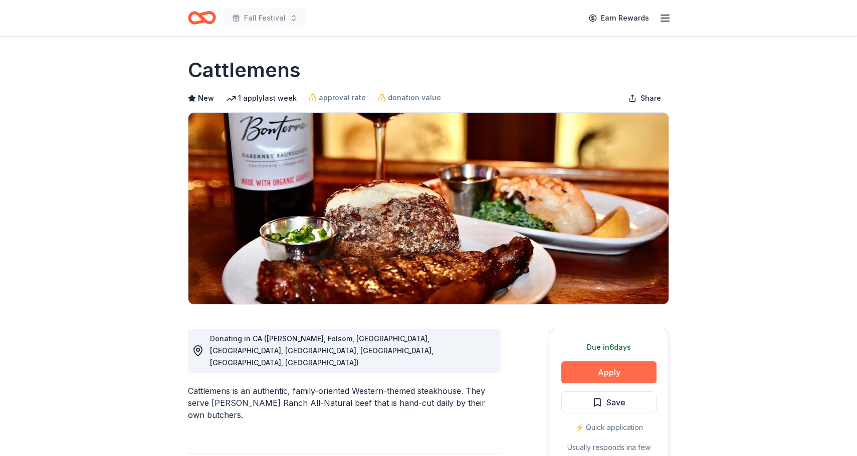
click at [610, 372] on button "Apply" at bounding box center [608, 372] width 95 height 22
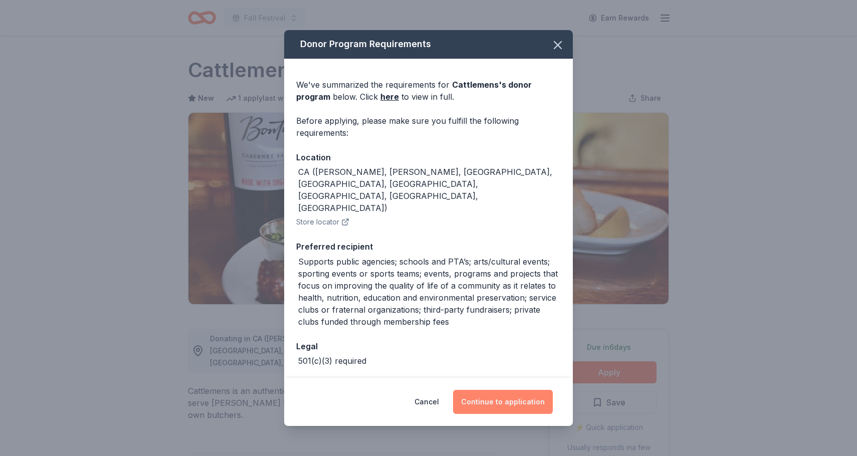
click at [487, 401] on button "Continue to application" at bounding box center [503, 402] width 100 height 24
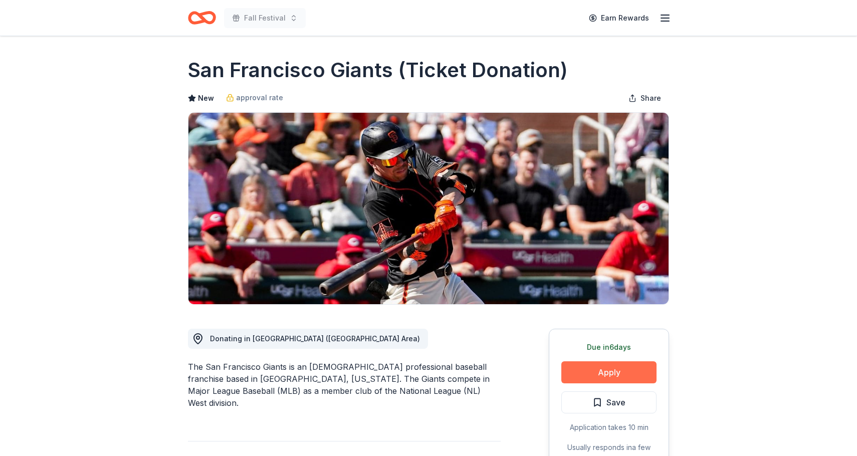
click at [597, 373] on button "Apply" at bounding box center [608, 372] width 95 height 22
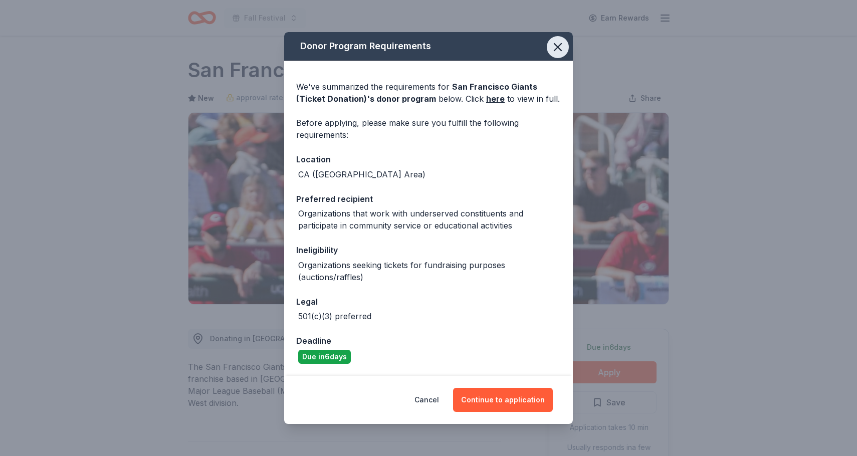
click at [561, 48] on icon "button" at bounding box center [558, 47] width 14 height 14
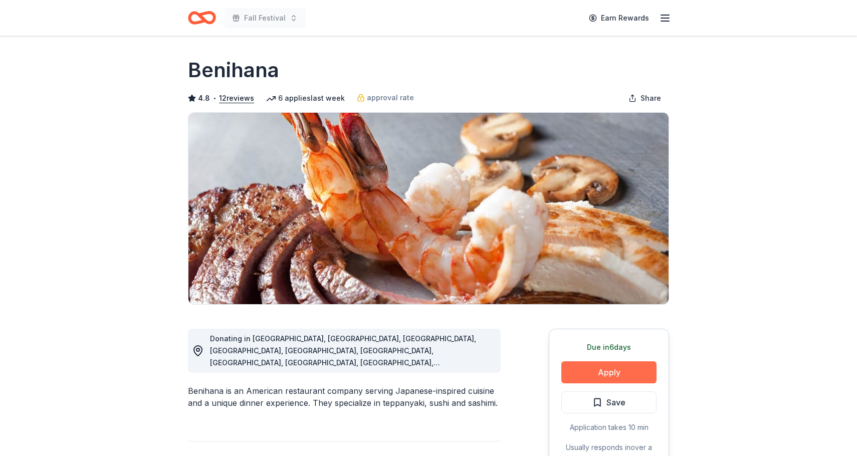
click at [605, 378] on button "Apply" at bounding box center [608, 372] width 95 height 22
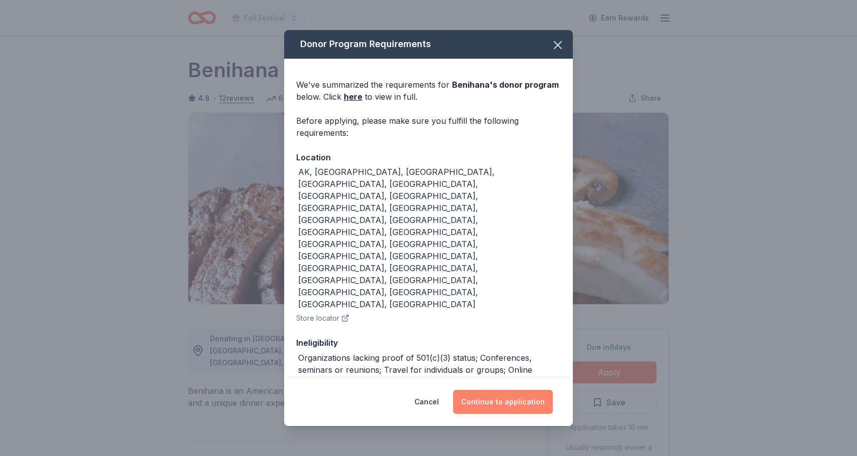
click at [497, 390] on button "Continue to application" at bounding box center [503, 402] width 100 height 24
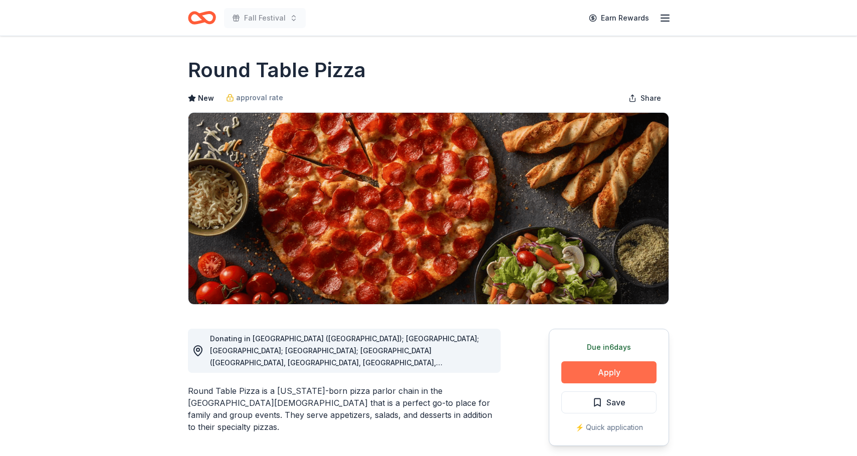
click at [597, 373] on button "Apply" at bounding box center [608, 372] width 95 height 22
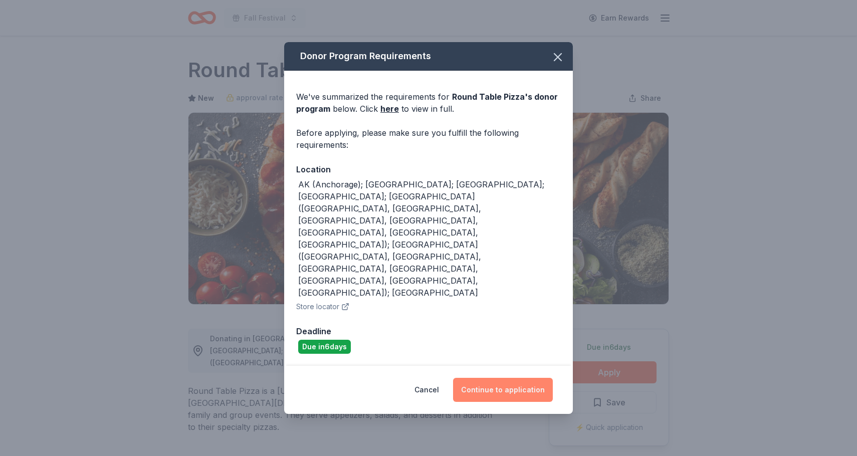
click at [518, 378] on button "Continue to application" at bounding box center [503, 390] width 100 height 24
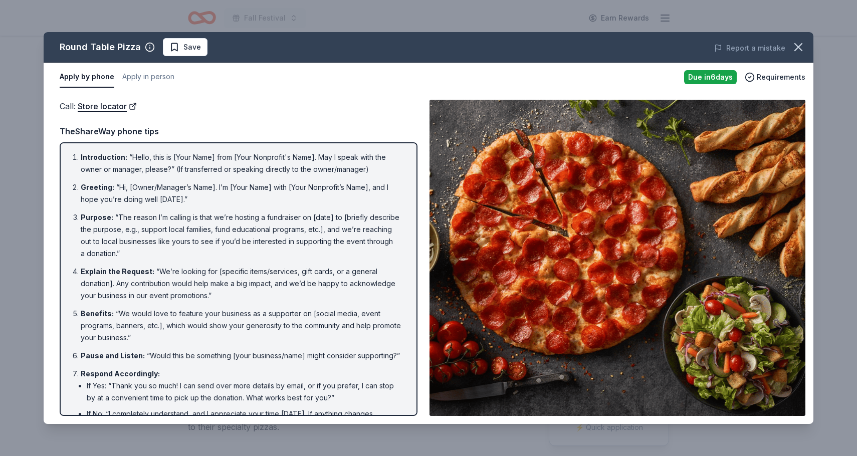
click at [525, 21] on div "Round Table Pizza Save Report a mistake Apply by phone Apply in person Due in 6…" at bounding box center [428, 228] width 857 height 456
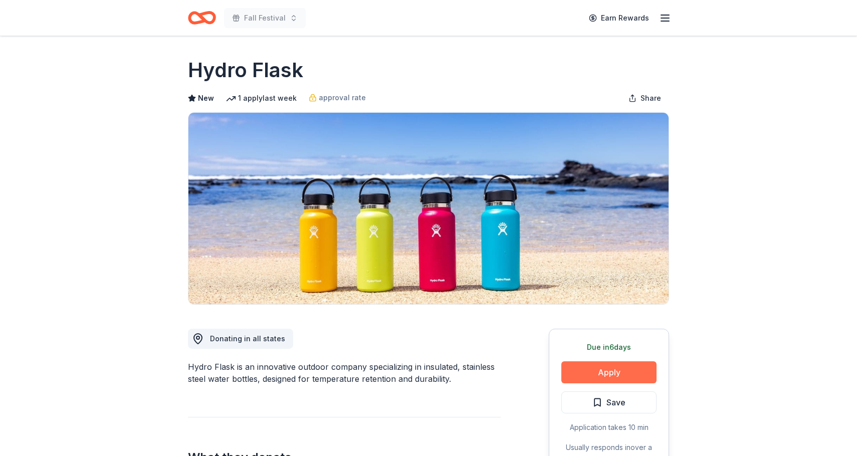
click at [597, 371] on button "Apply" at bounding box center [608, 372] width 95 height 22
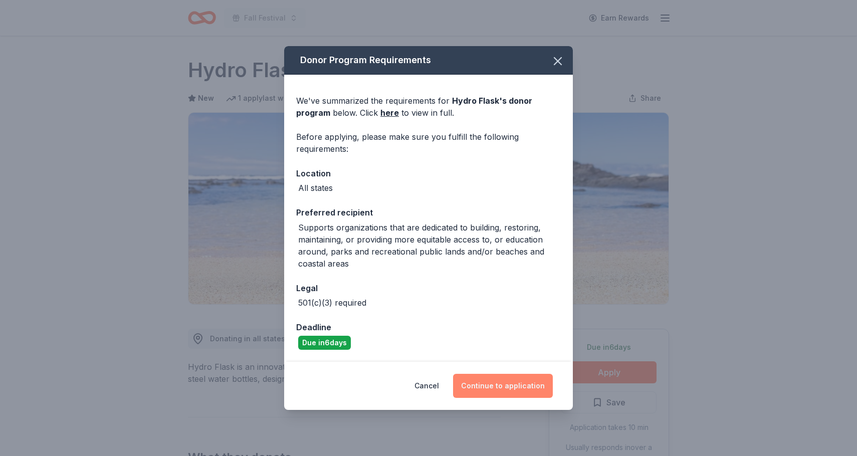
click at [506, 386] on button "Continue to application" at bounding box center [503, 386] width 100 height 24
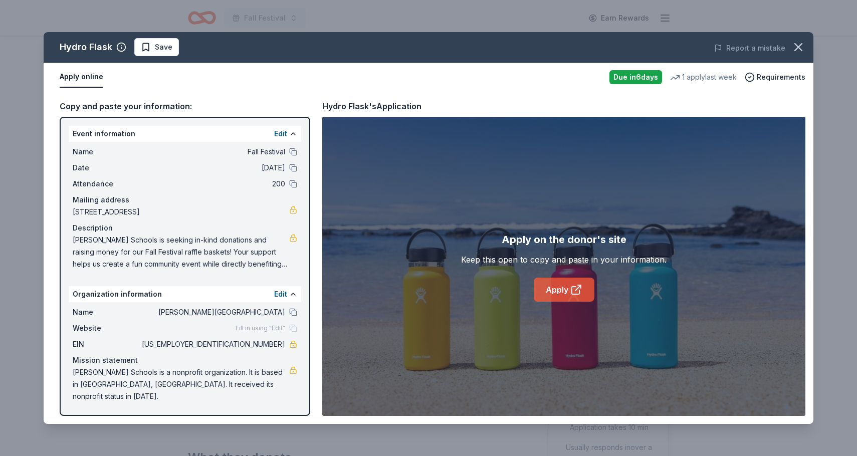
click at [564, 284] on link "Apply" at bounding box center [564, 290] width 61 height 24
